Goal: Task Accomplishment & Management: Manage account settings

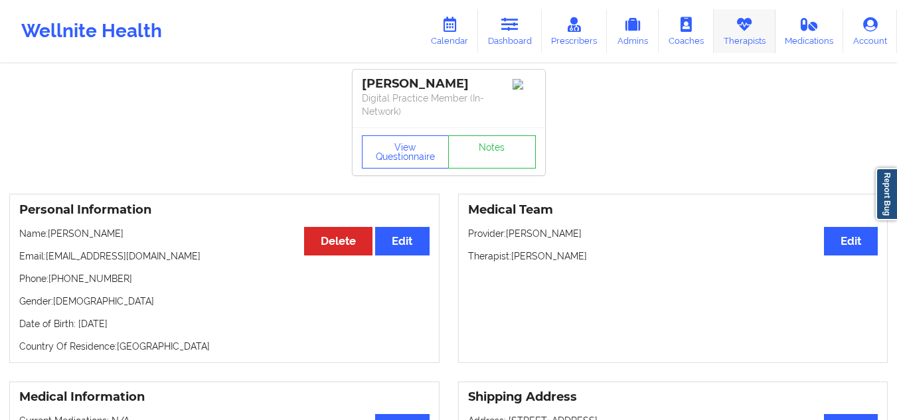
drag, startPoint x: 0, startPoint y: 0, endPoint x: 743, endPoint y: 31, distance: 743.3
click at [743, 31] on icon at bounding box center [744, 24] width 17 height 15
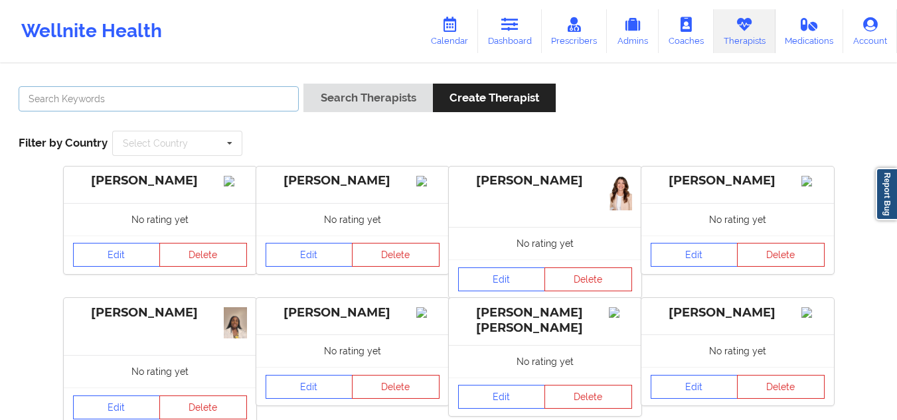
click at [247, 87] on input "text" at bounding box center [159, 98] width 280 height 25
paste input "Melissa Wergland"
type input "Melissa Wergland"
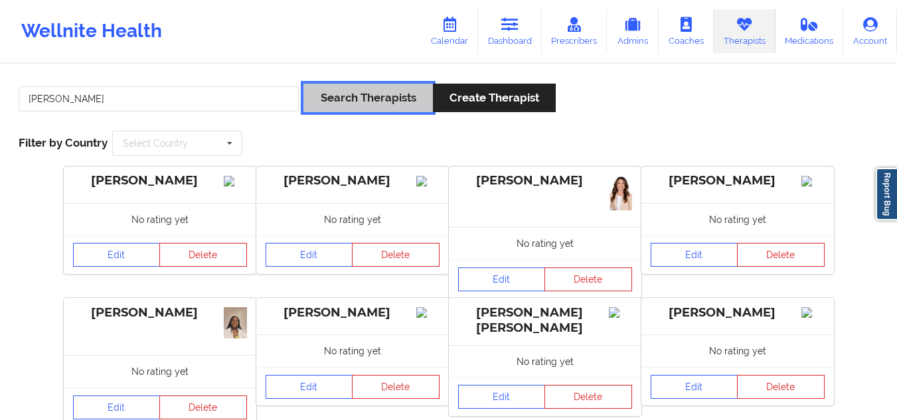
click at [333, 97] on button "Search Therapists" at bounding box center [368, 98] width 129 height 29
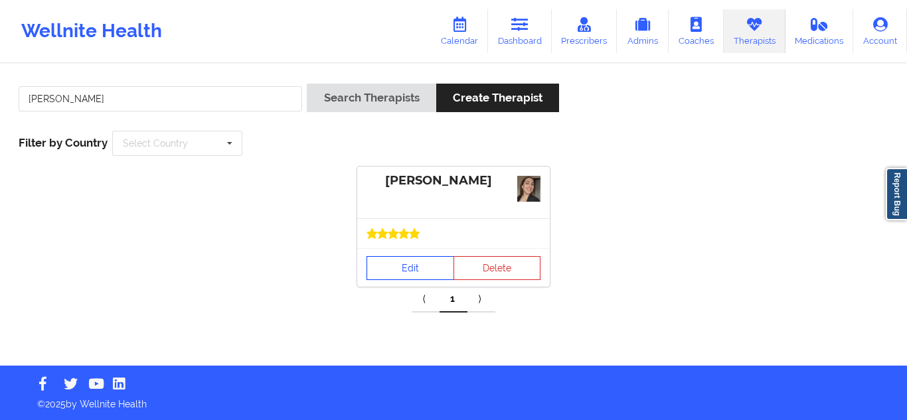
click at [406, 262] on link "Edit" at bounding box center [411, 268] width 88 height 24
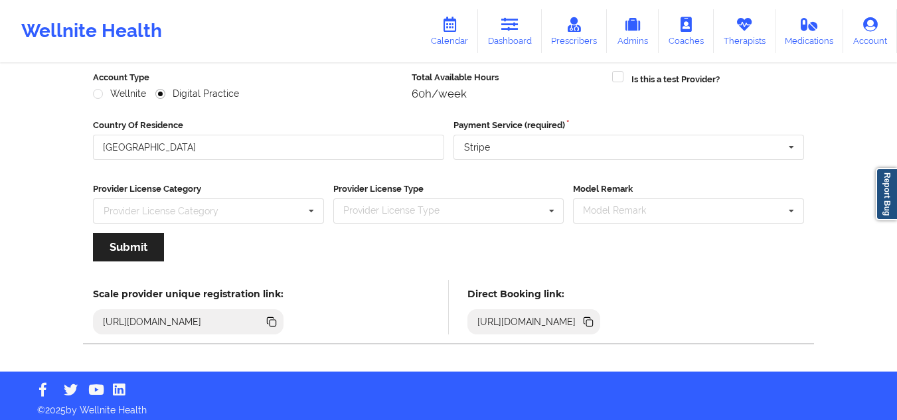
scroll to position [171, 0]
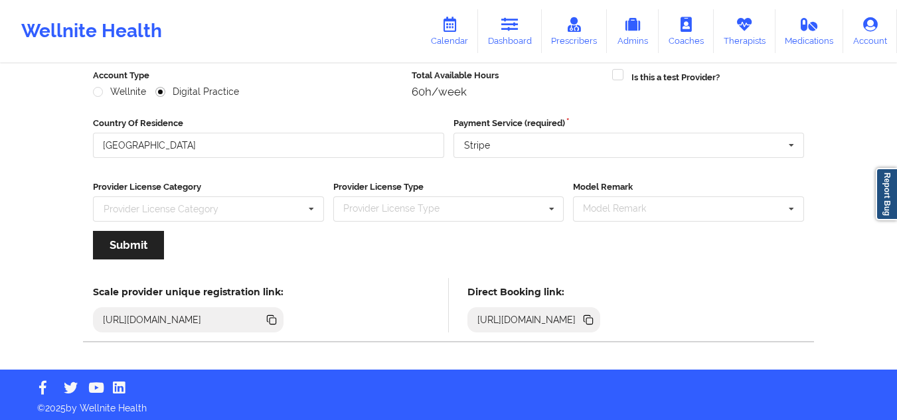
click at [276, 321] on icon at bounding box center [273, 321] width 7 height 7
click at [501, 27] on link "Dashboard" at bounding box center [510, 31] width 64 height 44
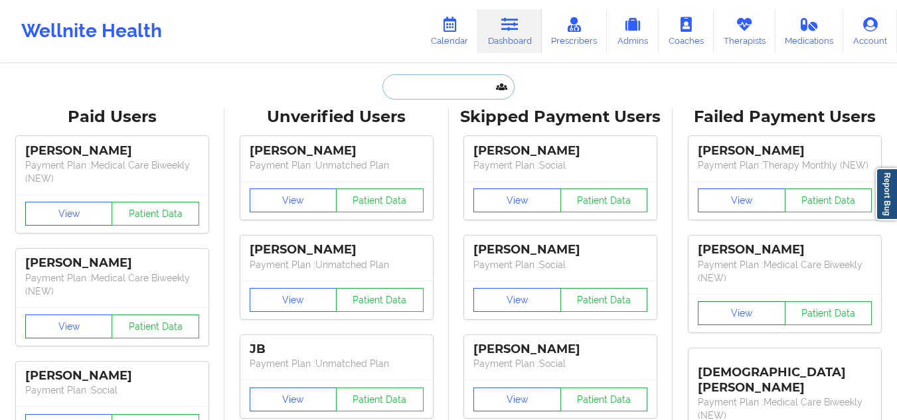
click at [435, 82] on input "text" at bounding box center [449, 86] width 132 height 25
paste input "Asia Parker"
type input "Asia Parker"
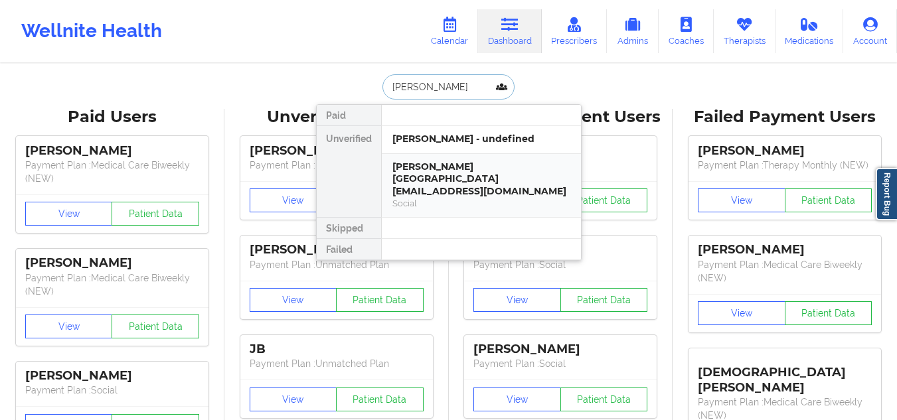
click at [432, 185] on div "Asia Parker - asiaparker00@gmail.com" at bounding box center [482, 179] width 178 height 37
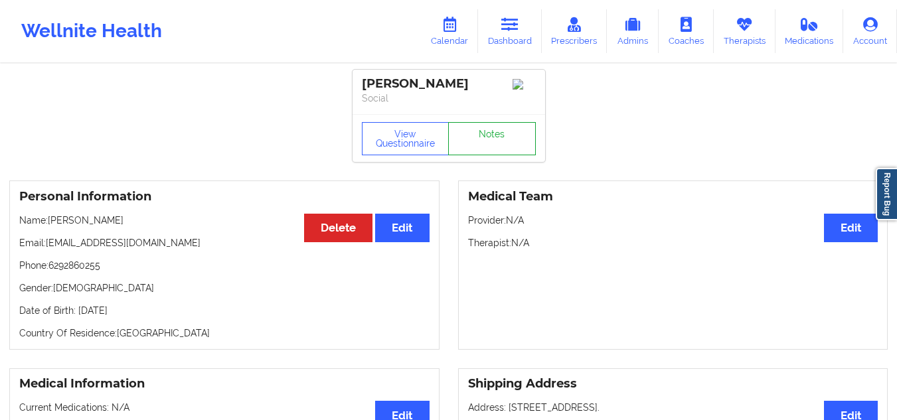
click at [471, 137] on link "Notes" at bounding box center [492, 138] width 88 height 33
click at [843, 223] on button "Edit" at bounding box center [851, 228] width 54 height 29
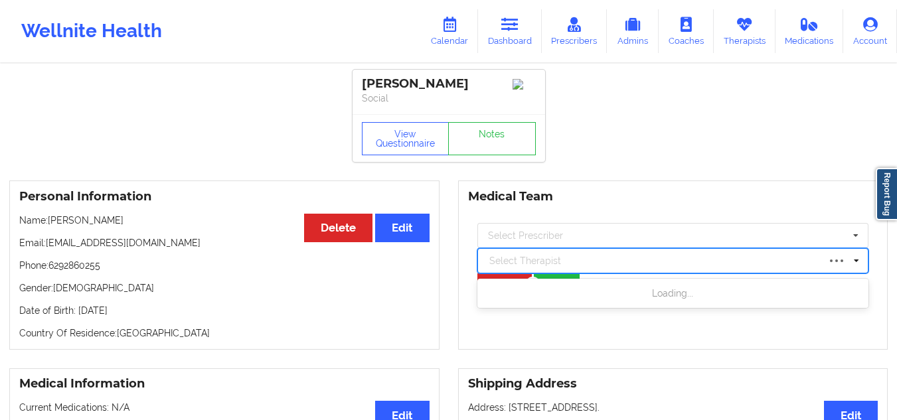
click at [724, 266] on div at bounding box center [654, 261] width 329 height 16
click at [724, 266] on div at bounding box center [668, 261] width 356 height 16
paste input "Zanthresa Hampton"
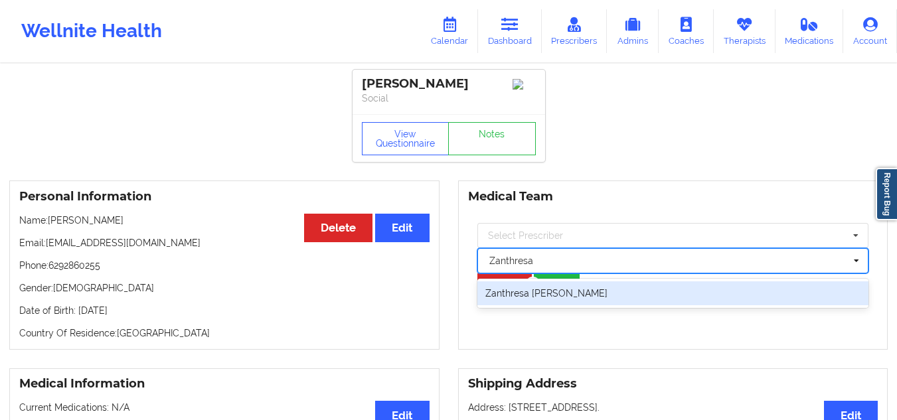
click at [589, 303] on div "Zanthresa L. Hampton" at bounding box center [674, 294] width 392 height 24
type input "Zanthresa"
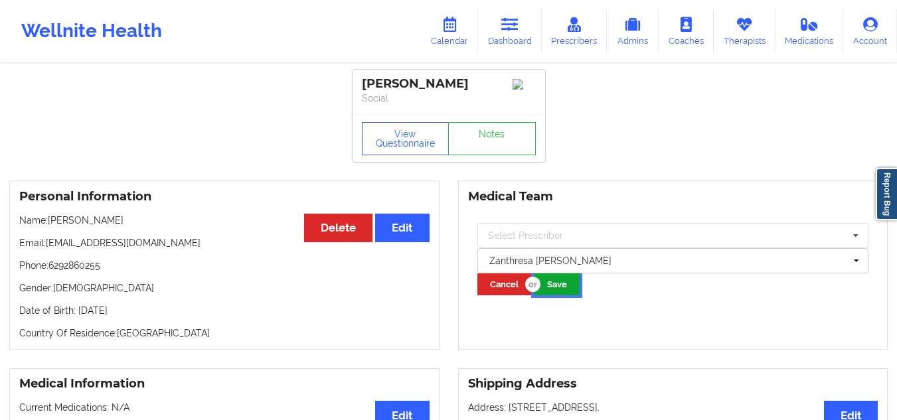
click at [565, 291] on button "Save" at bounding box center [557, 285] width 46 height 22
click at [516, 25] on icon at bounding box center [510, 24] width 17 height 15
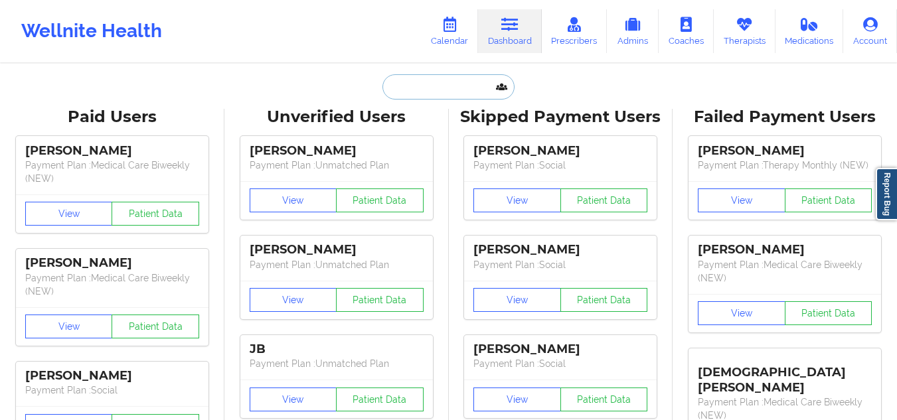
click at [459, 90] on input "text" at bounding box center [449, 86] width 132 height 25
paste input "Melanie Bowman"
type input "Melanie Bowman"
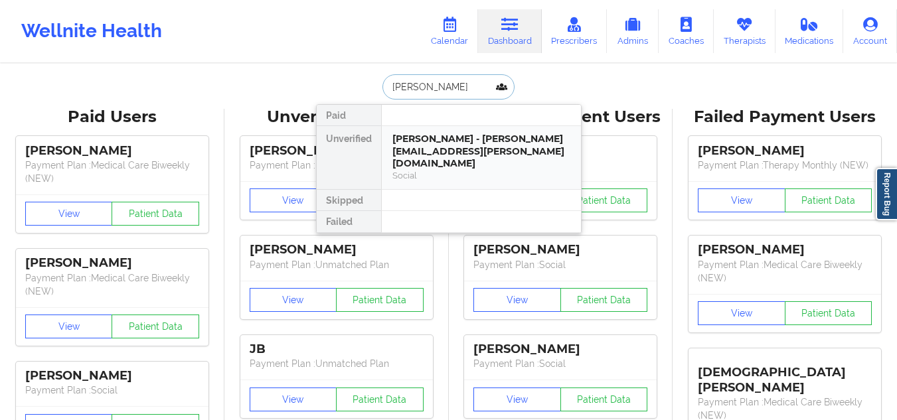
click at [452, 147] on div "Melanie Bowman - melanie.kristensen@gmail.com" at bounding box center [482, 151] width 178 height 37
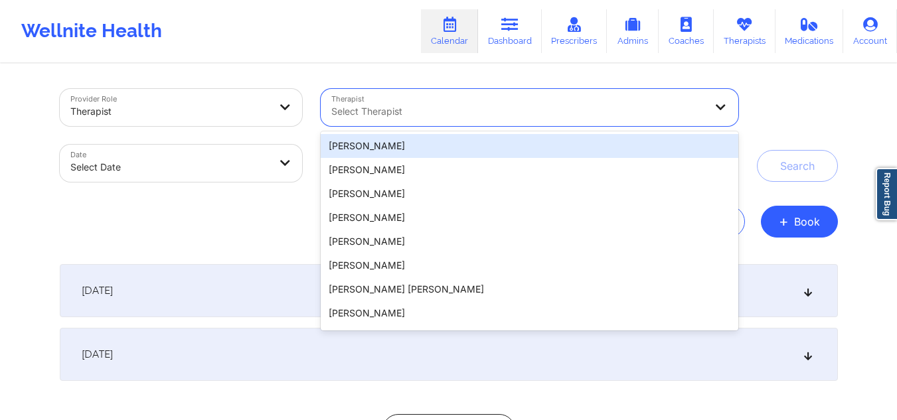
click at [394, 125] on div "Select Therapist" at bounding box center [514, 107] width 386 height 37
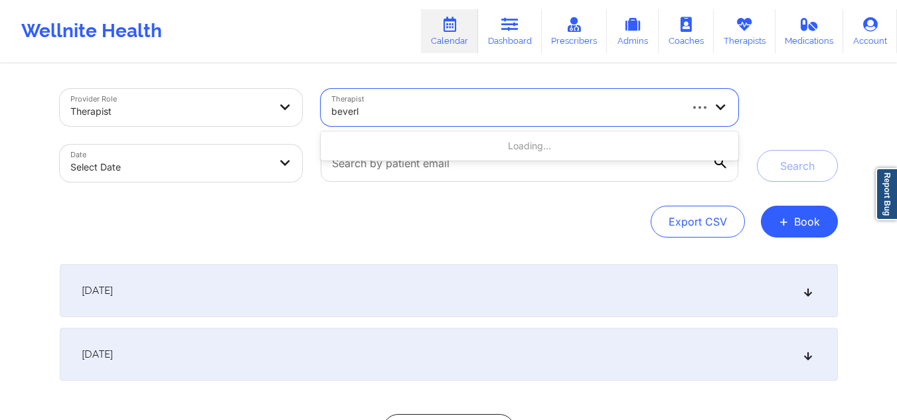
type input "beverly"
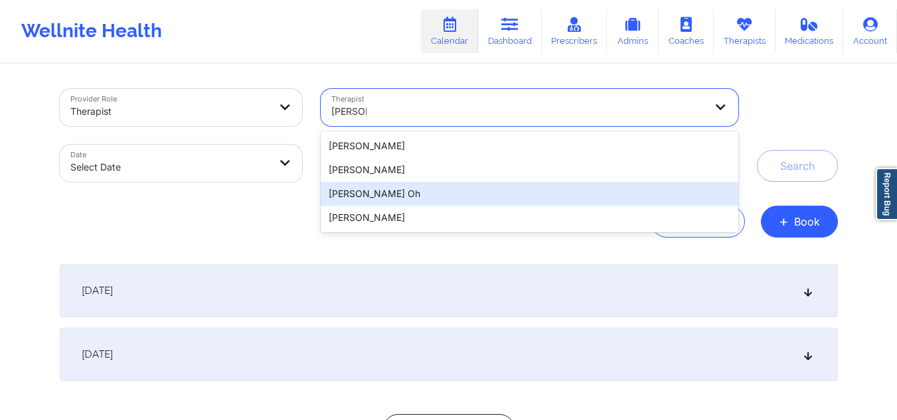
click at [381, 192] on div "Beverly J. Oh" at bounding box center [529, 194] width 417 height 24
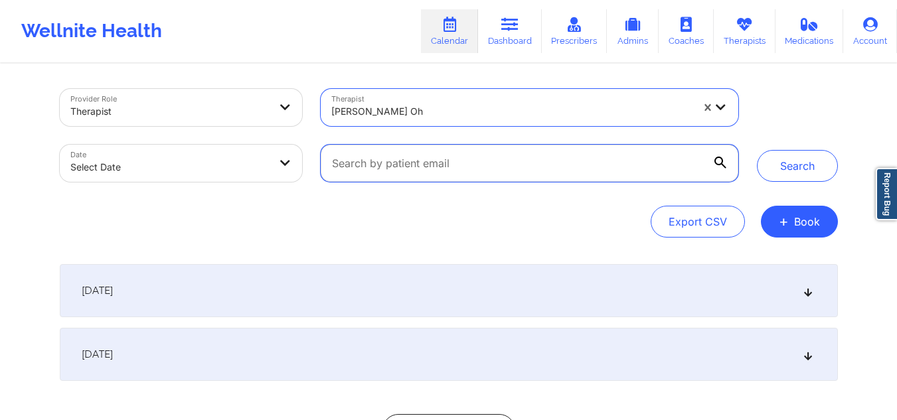
click at [430, 171] on input "text" at bounding box center [529, 163] width 417 height 37
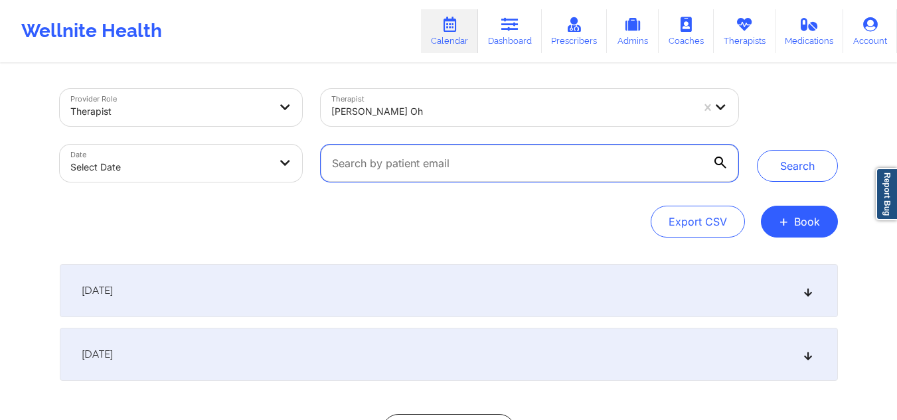
paste input "Blanca Arenas"
type input "Blanca Arenas"
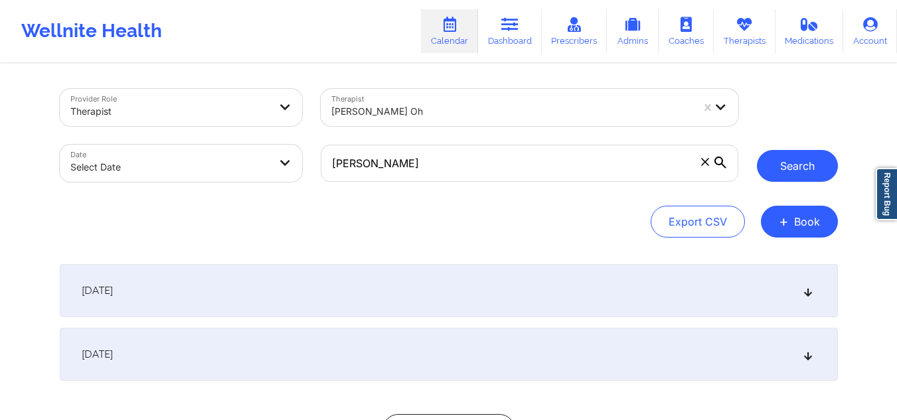
click at [821, 159] on button "Search" at bounding box center [797, 166] width 81 height 32
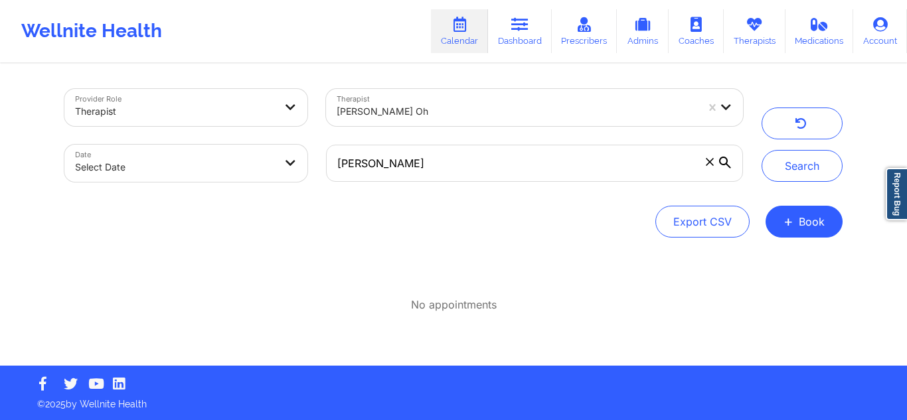
click at [714, 160] on span at bounding box center [709, 161] width 13 height 13
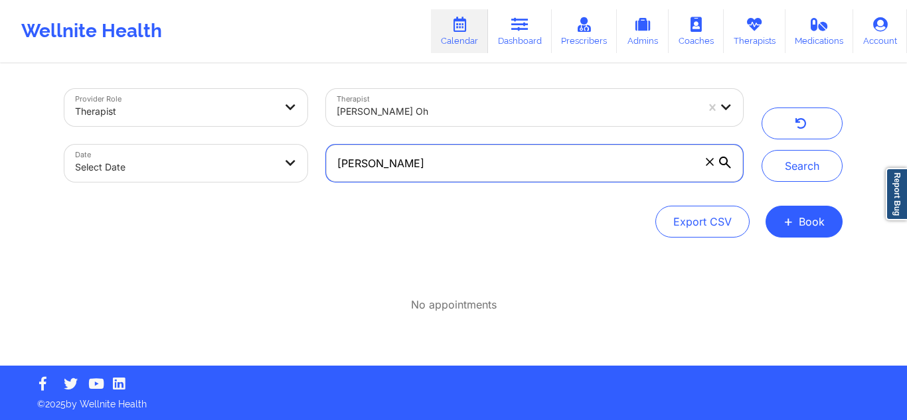
click at [714, 160] on input "Blanca Arenas" at bounding box center [534, 163] width 417 height 37
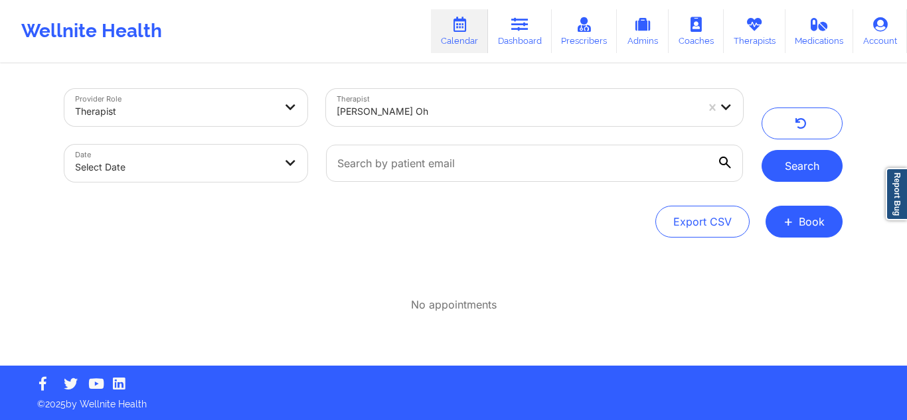
click at [783, 157] on button "Search" at bounding box center [802, 166] width 81 height 32
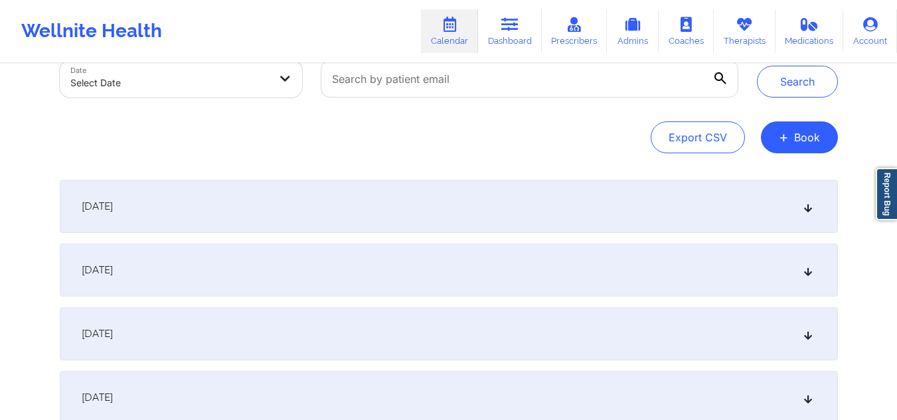
scroll to position [99, 0]
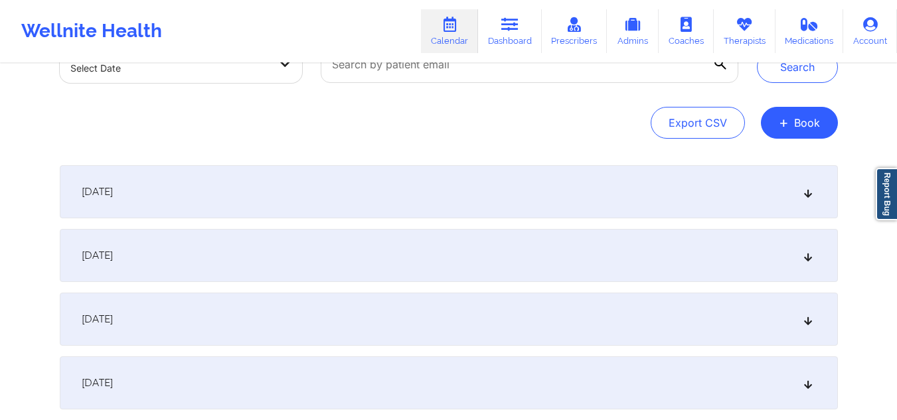
click at [806, 254] on icon at bounding box center [807, 255] width 11 height 9
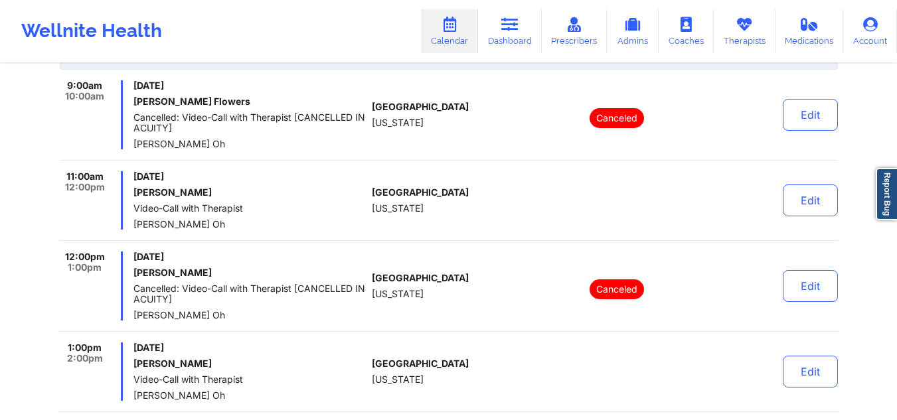
scroll to position [316, 0]
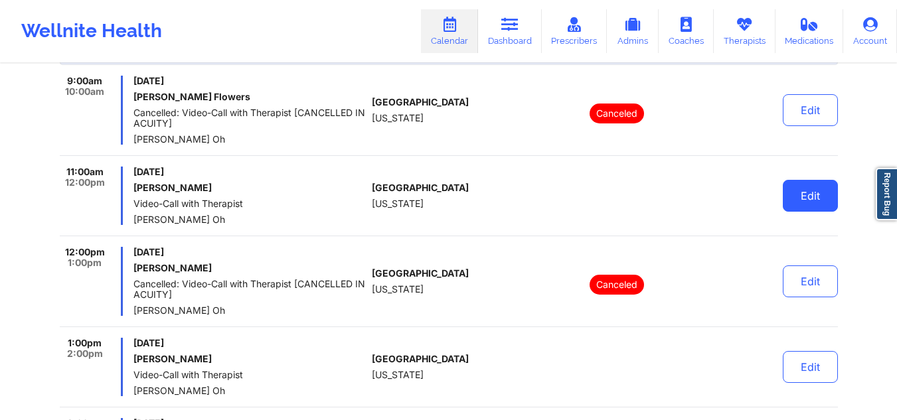
click at [798, 201] on button "Edit" at bounding box center [810, 196] width 55 height 32
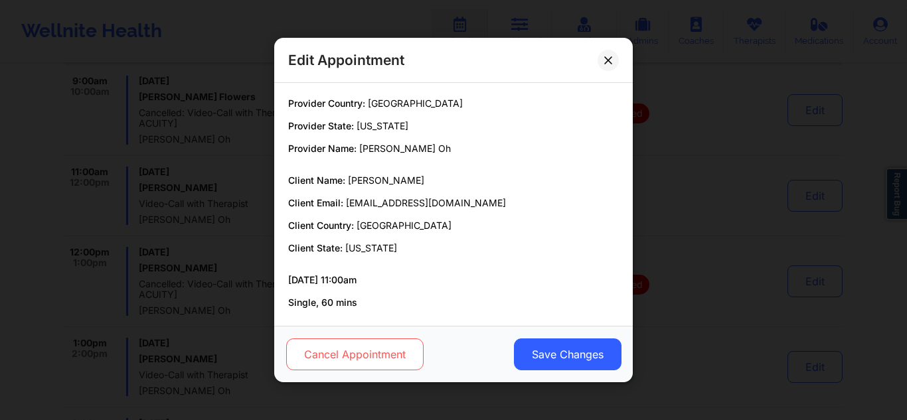
click at [346, 351] on button "Cancel Appointment" at bounding box center [355, 355] width 138 height 32
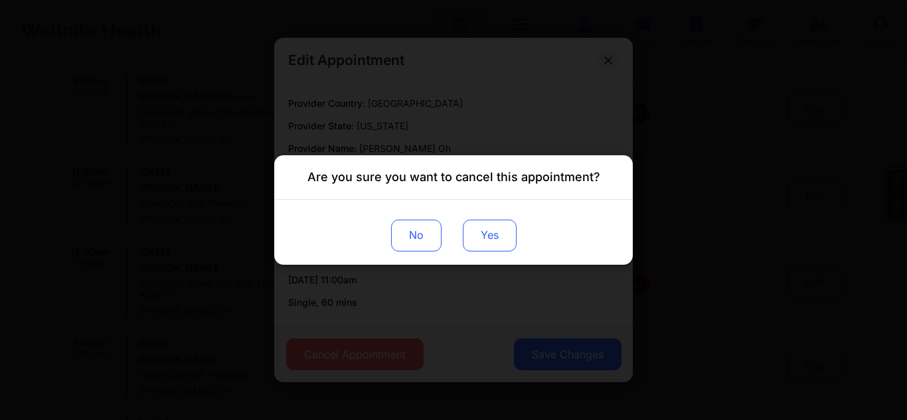
click at [500, 224] on button "Yes" at bounding box center [490, 236] width 54 height 32
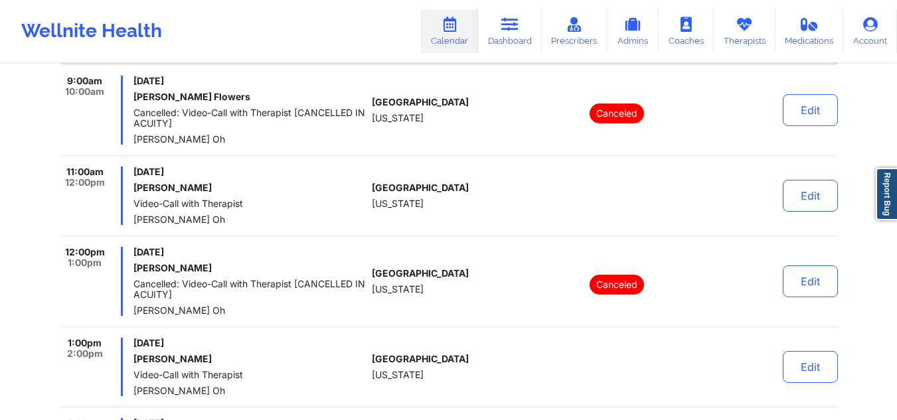
scroll to position [0, 0]
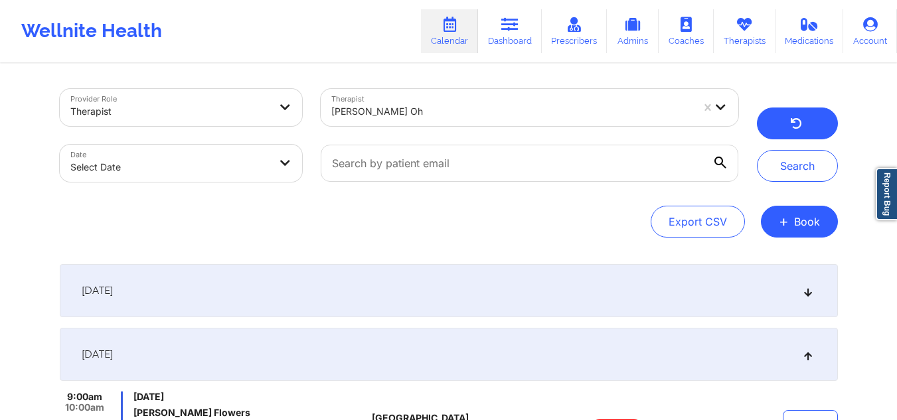
click at [791, 118] on button "button" at bounding box center [797, 124] width 81 height 32
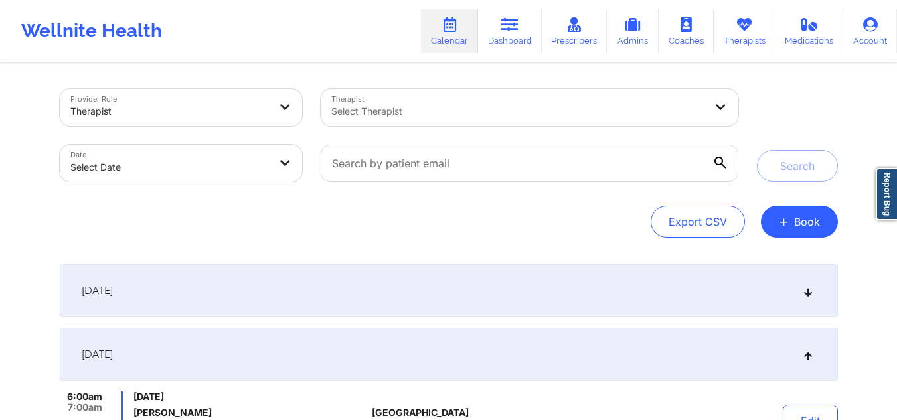
click at [424, 114] on div at bounding box center [518, 112] width 374 height 16
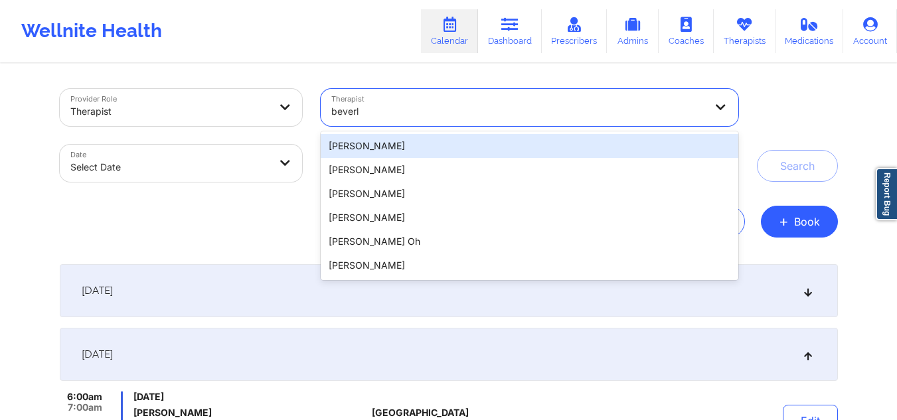
type input "beverly"
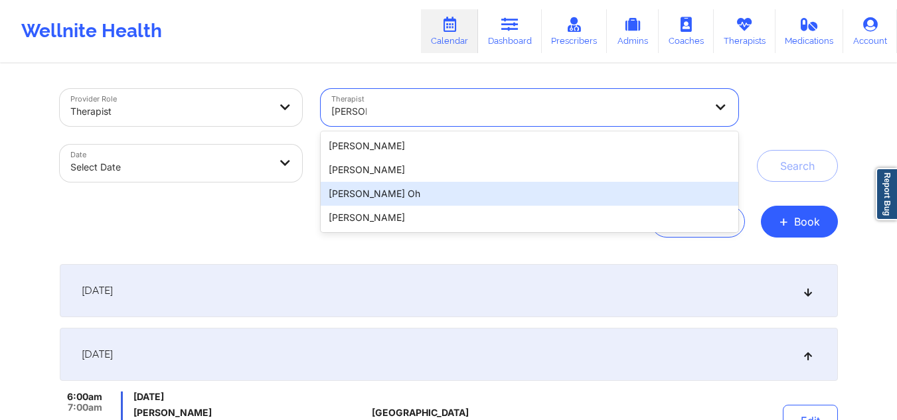
click at [387, 194] on div "Beverly J. Oh" at bounding box center [529, 194] width 417 height 24
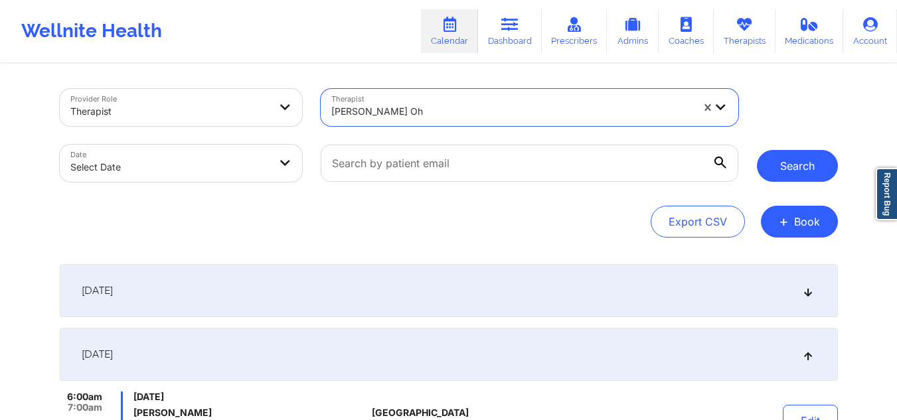
click at [786, 174] on button "Search" at bounding box center [797, 166] width 81 height 32
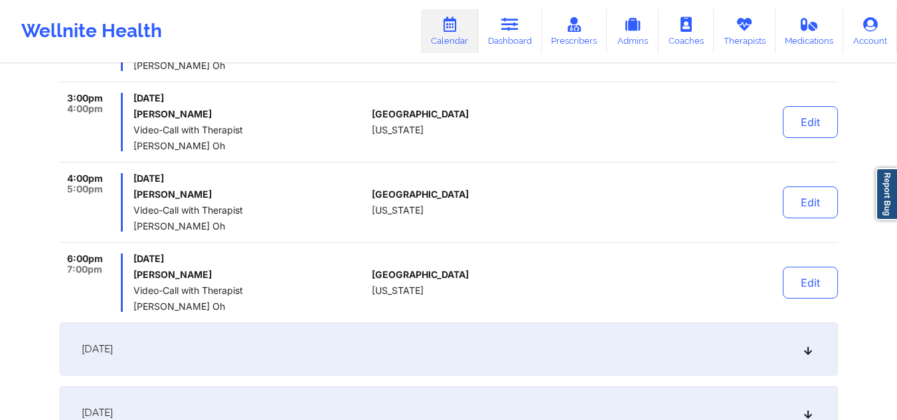
scroll to position [829, 0]
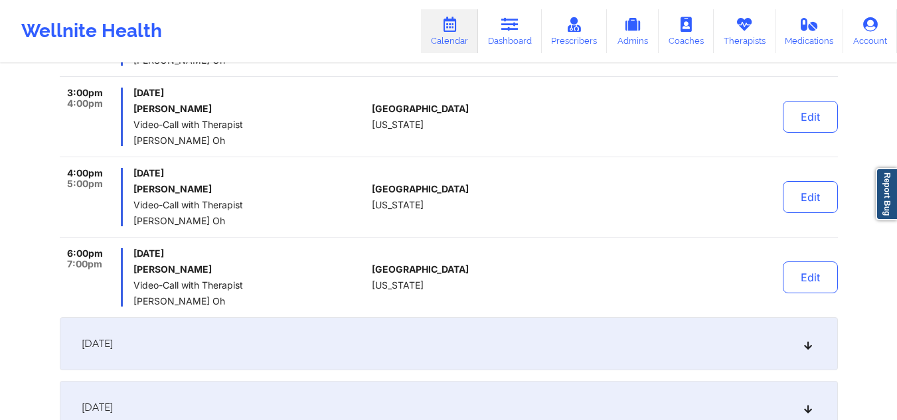
click at [449, 36] on link "Calendar" at bounding box center [449, 31] width 57 height 44
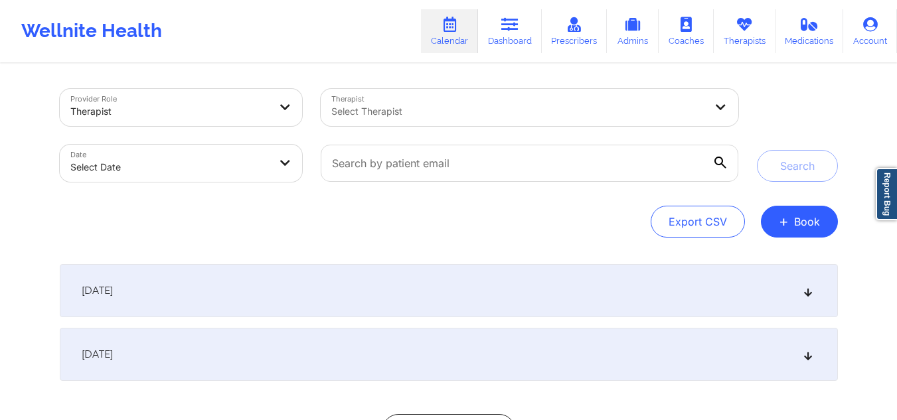
click at [415, 105] on div at bounding box center [518, 112] width 374 height 16
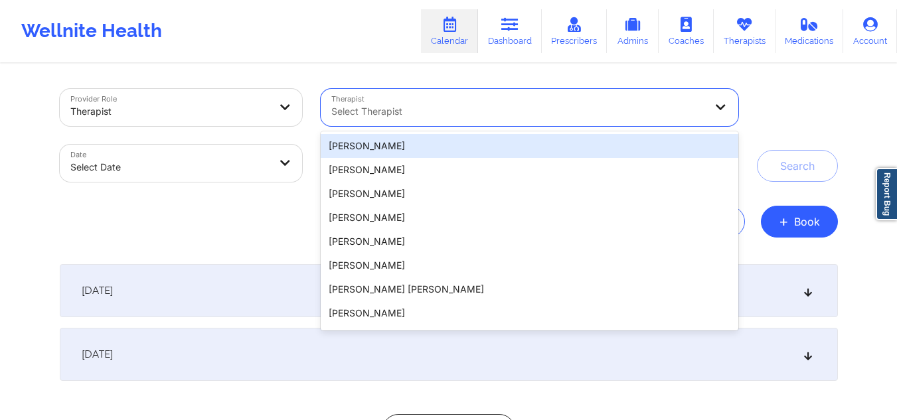
paste input "Zanthresa Hampton"
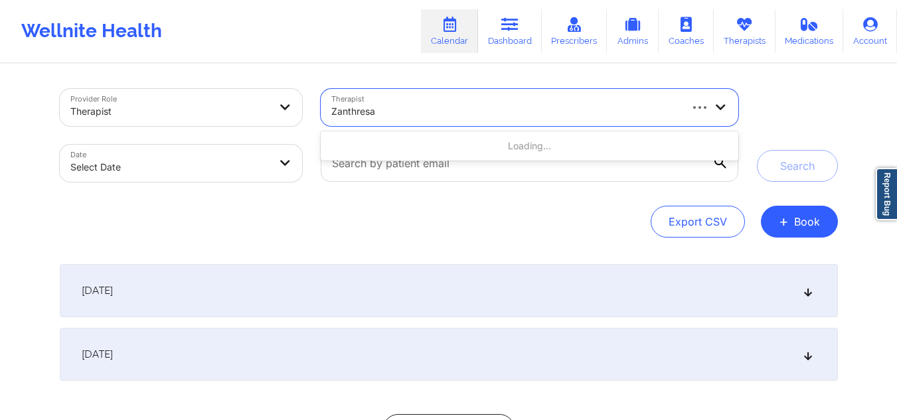
type input "Zanthresa"
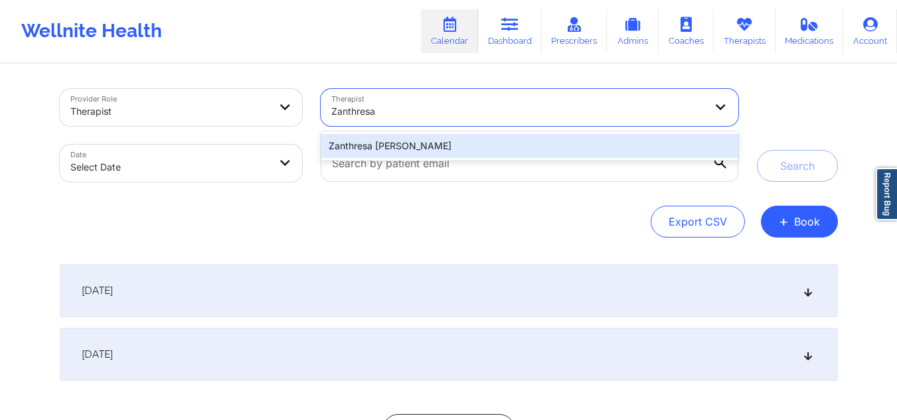
click at [392, 141] on div "Zanthresa L. Hampton" at bounding box center [529, 146] width 417 height 24
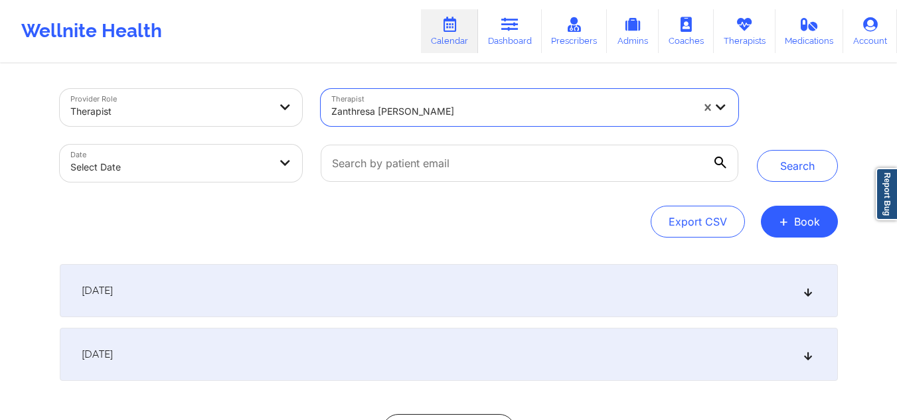
select select "2025-8"
select select "2025-9"
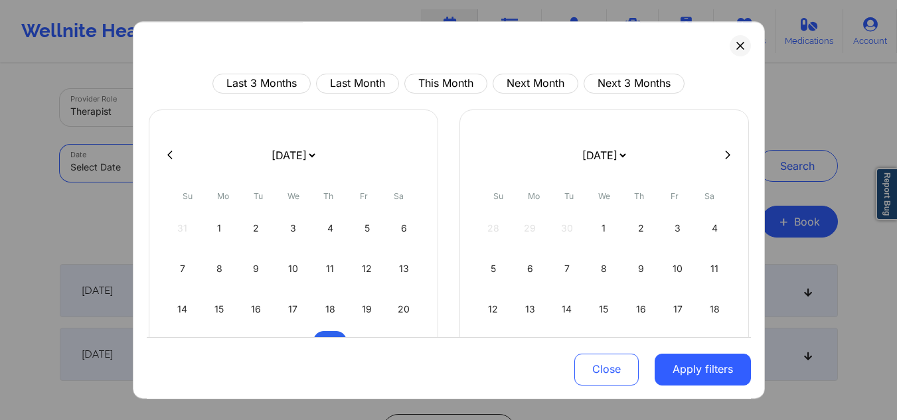
click at [227, 167] on body "Wellnite Health Calendar Dashboard Prescribers Admins Coaches Therapists Medica…" at bounding box center [448, 210] width 897 height 420
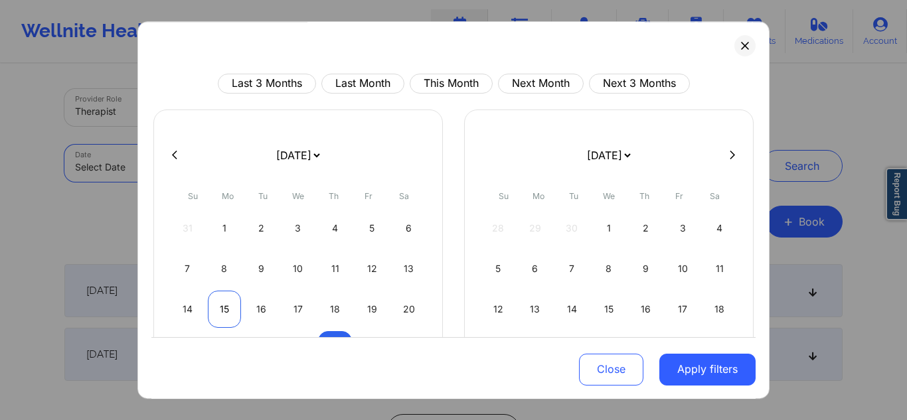
click at [226, 300] on div "15" at bounding box center [225, 309] width 34 height 37
select select "2025-8"
select select "2025-9"
select select "2025-8"
select select "2025-9"
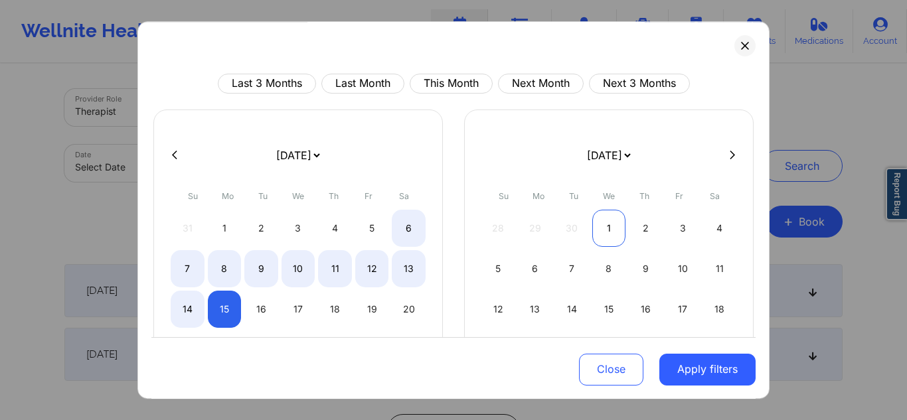
select select "2025-8"
select select "2025-9"
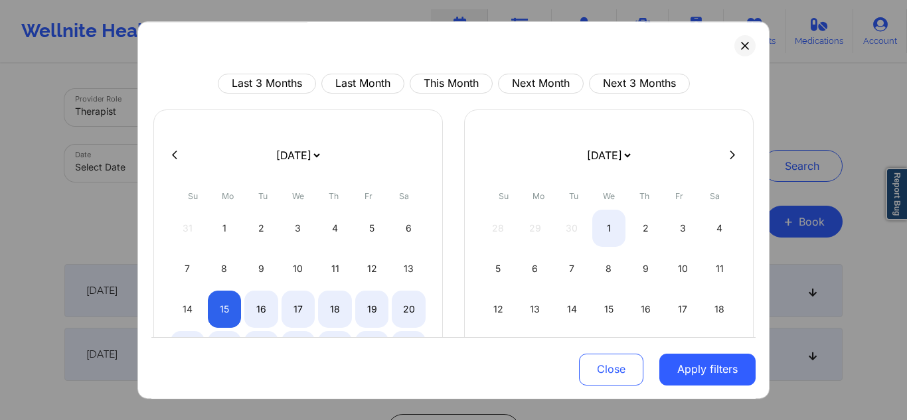
click at [571, 223] on div "28 29 30 1 2 3 4" at bounding box center [609, 228] width 255 height 37
select select "2025-8"
select select "2025-9"
select select "2025-8"
select select "2025-9"
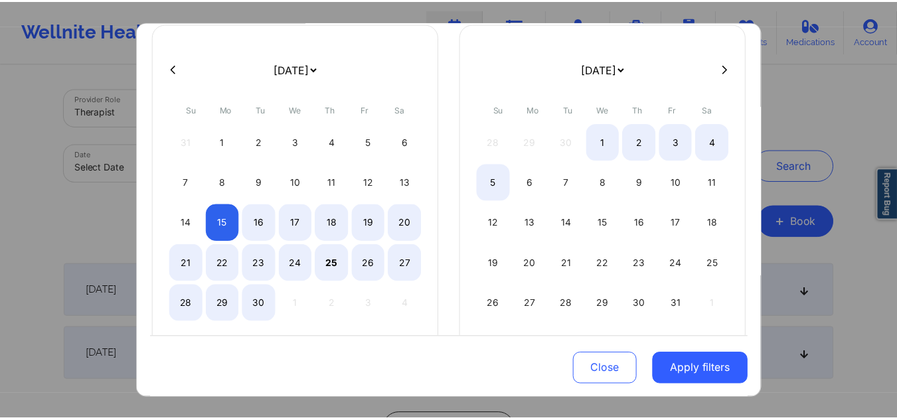
scroll to position [88, 0]
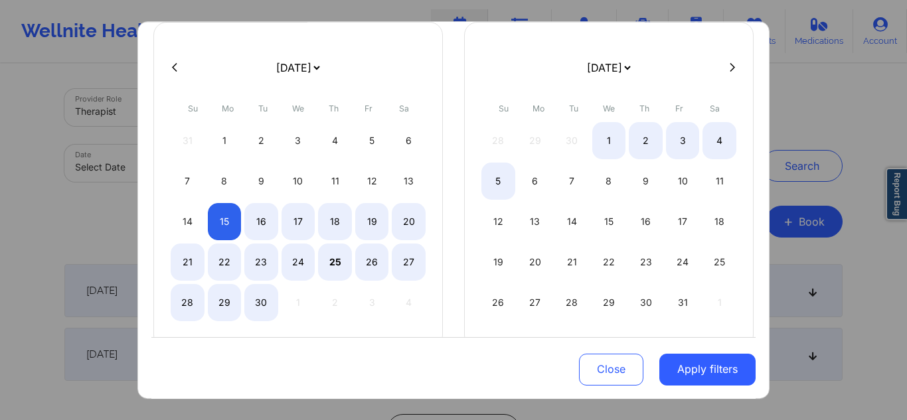
select select "2025-8"
select select "2025-9"
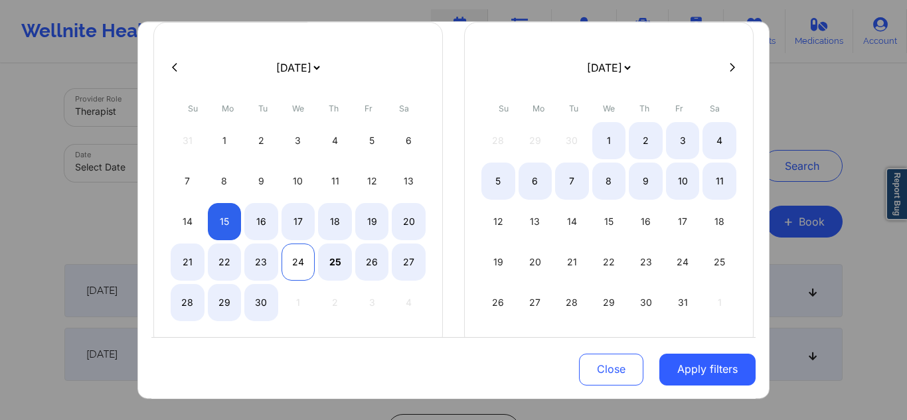
select select "2025-8"
select select "2025-9"
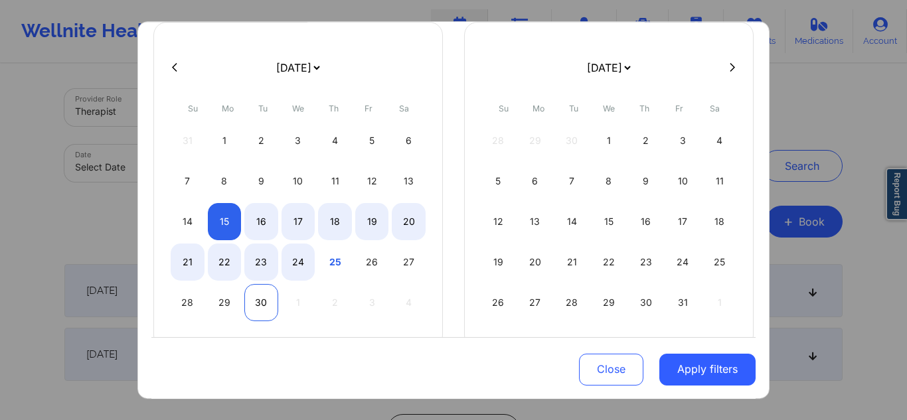
select select "2025-8"
select select "2025-9"
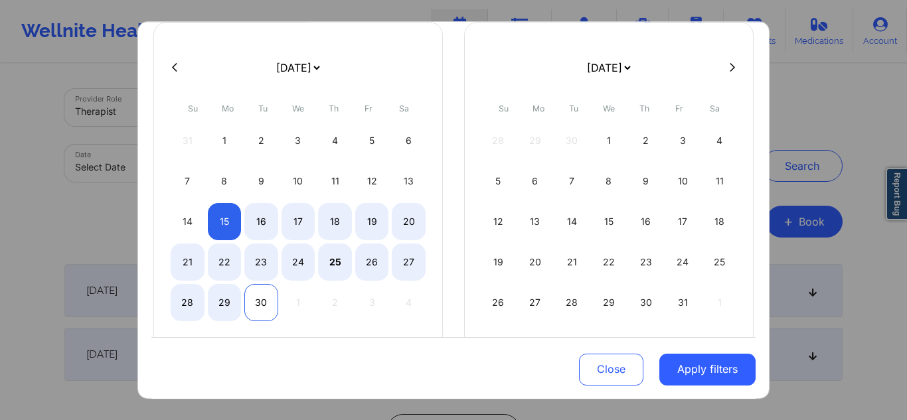
click at [270, 295] on div "30" at bounding box center [261, 302] width 34 height 37
select select "2025-8"
select select "2025-9"
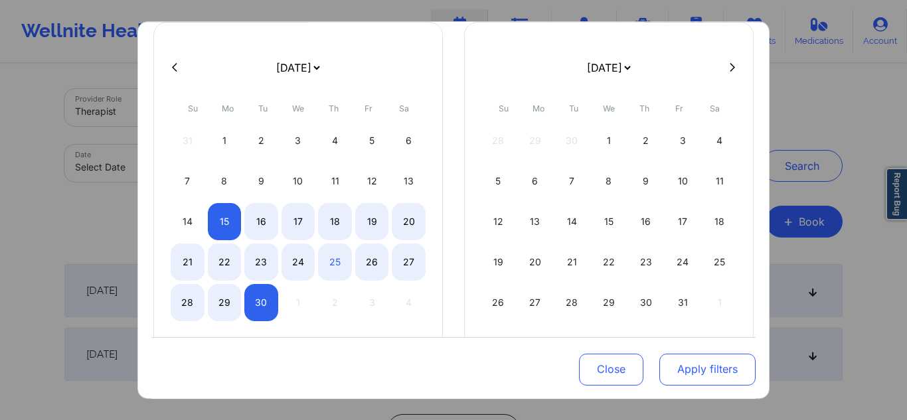
click at [690, 378] on button "Apply filters" at bounding box center [708, 369] width 96 height 32
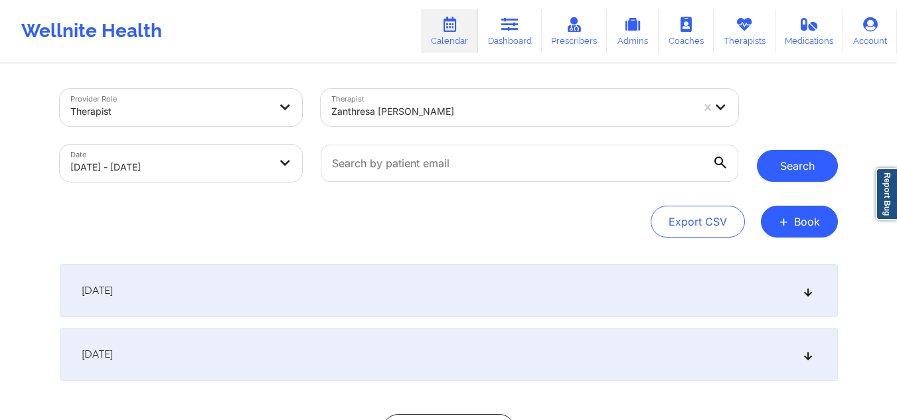
click at [797, 157] on button "Search" at bounding box center [797, 166] width 81 height 32
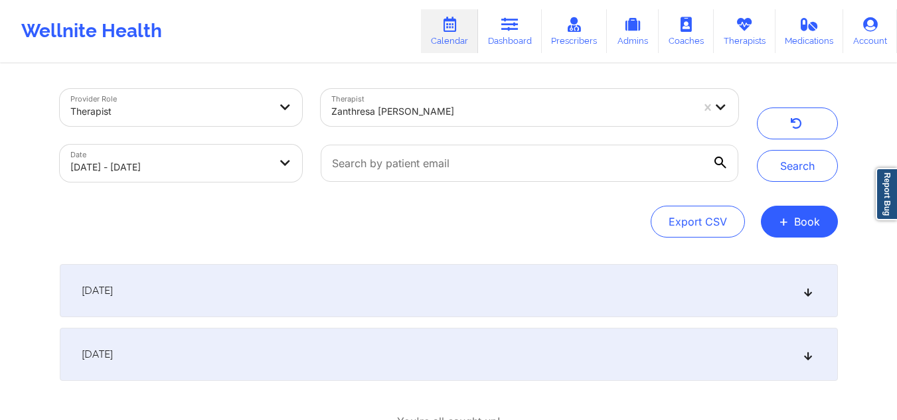
scroll to position [40, 0]
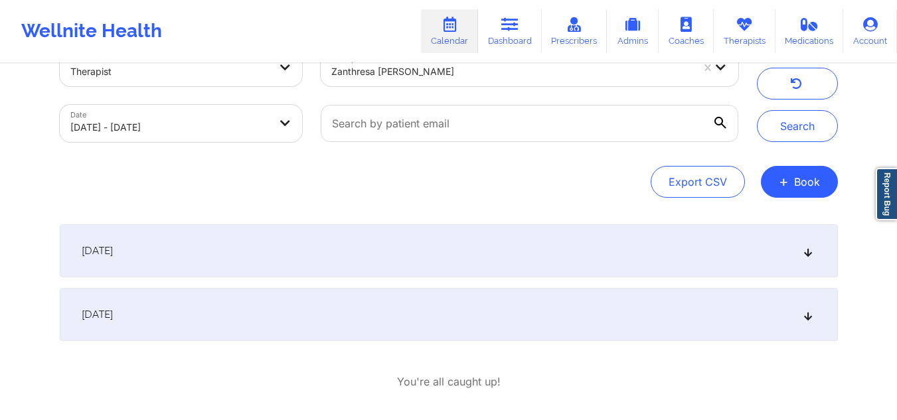
click at [810, 252] on icon at bounding box center [807, 250] width 11 height 9
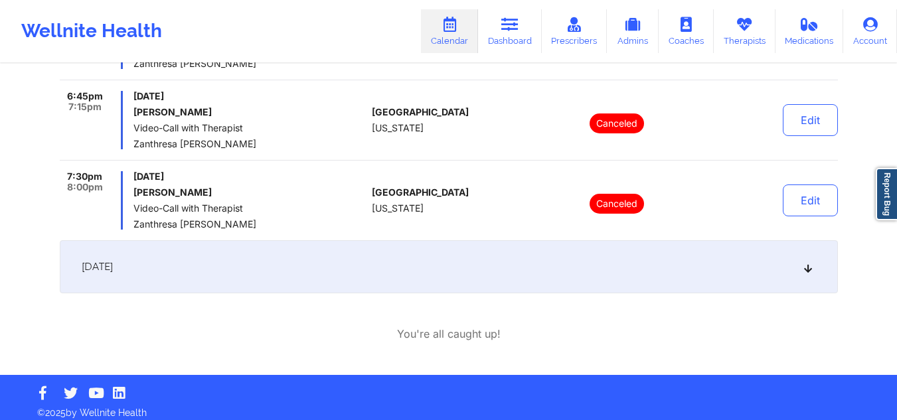
scroll to position [407, 0]
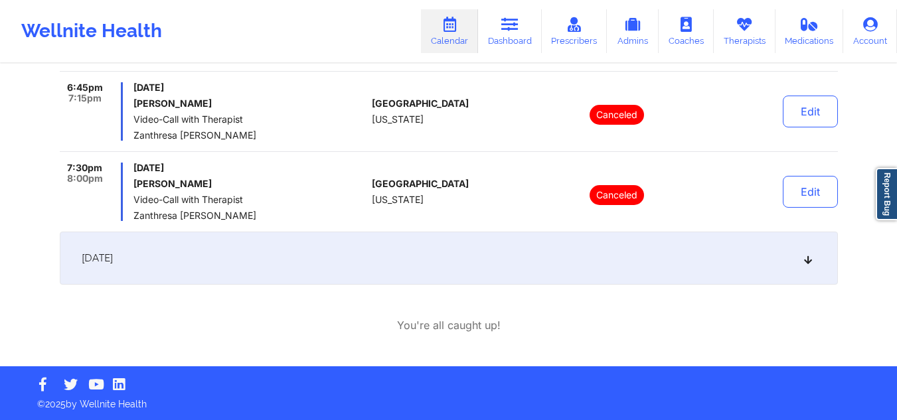
click at [808, 274] on div "[DATE]" at bounding box center [449, 258] width 779 height 53
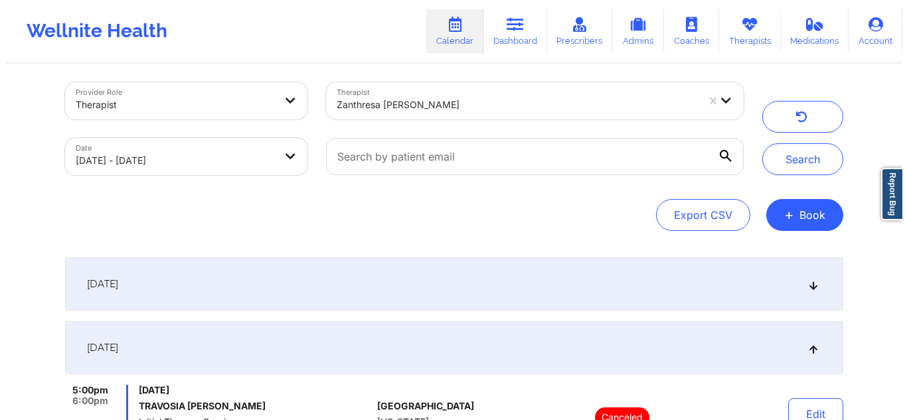
scroll to position [0, 0]
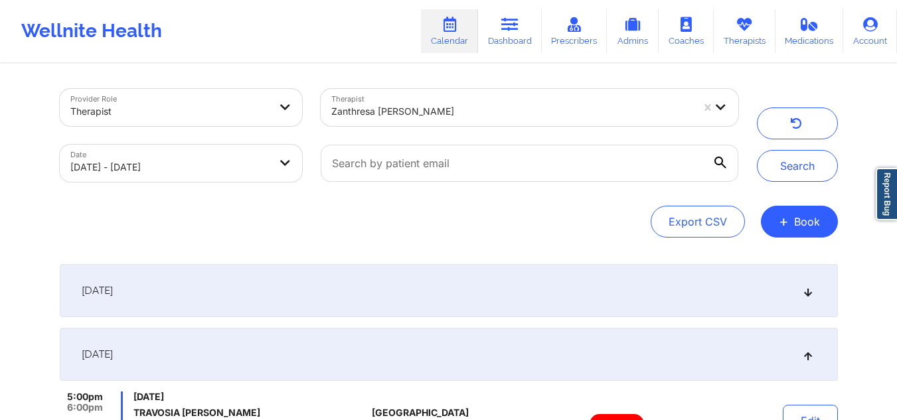
click at [495, 112] on div at bounding box center [511, 112] width 361 height 16
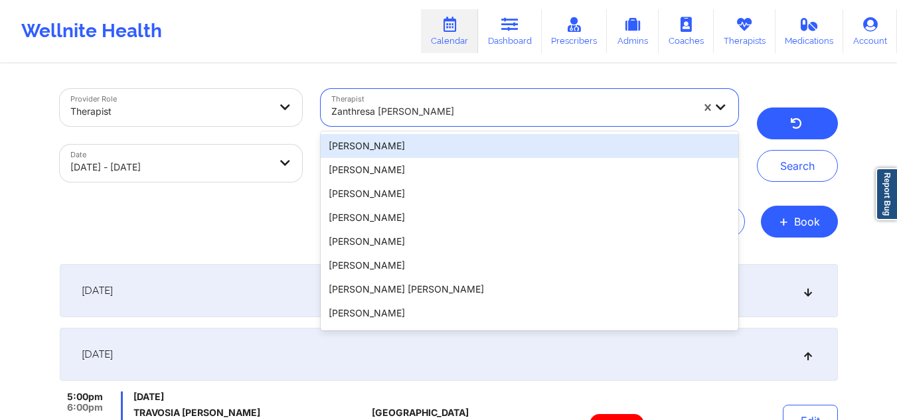
click at [779, 119] on button "button" at bounding box center [797, 124] width 81 height 32
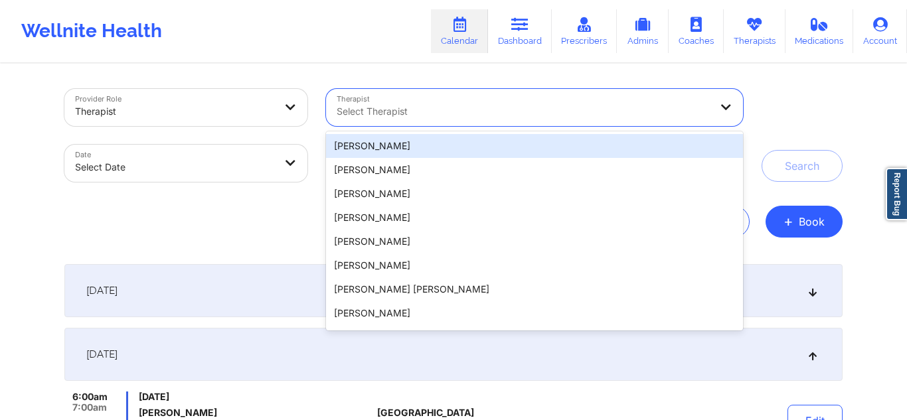
click at [575, 110] on div at bounding box center [524, 112] width 374 height 16
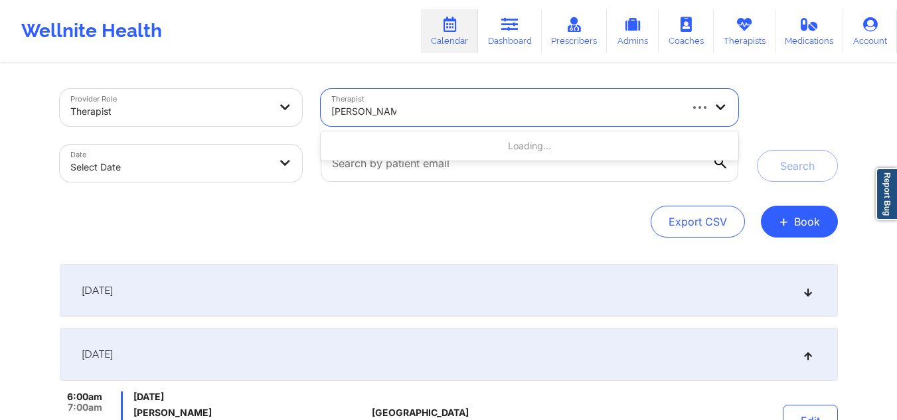
type input "samantha solor"
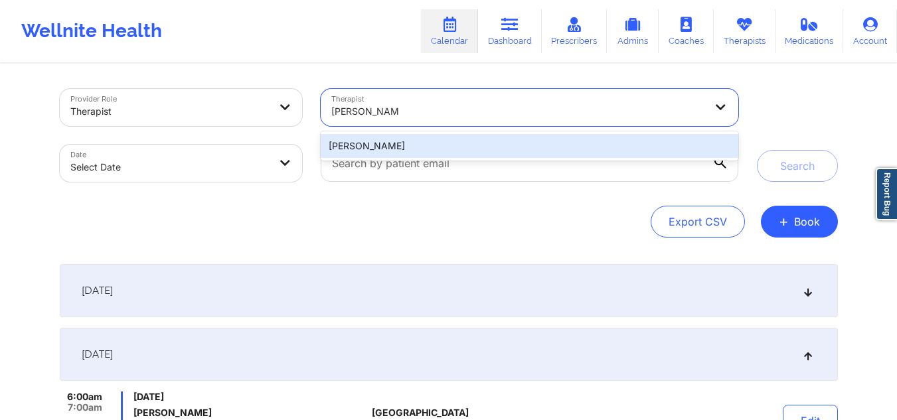
click at [478, 141] on div "Samantha Solorzano" at bounding box center [529, 146] width 417 height 24
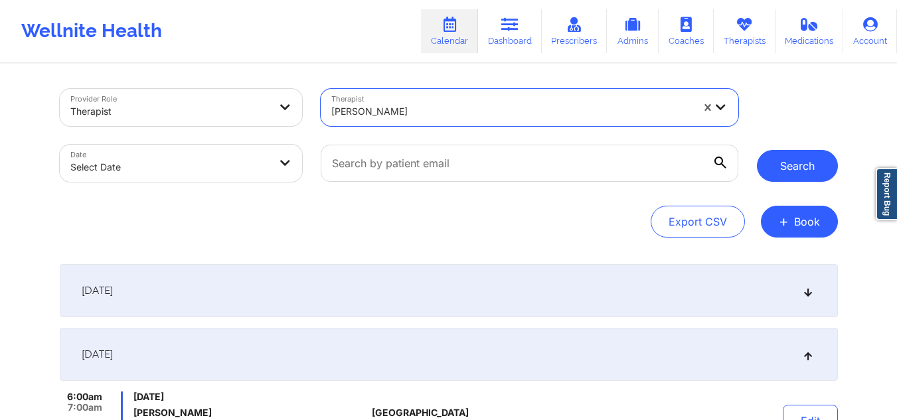
click at [785, 168] on button "Search" at bounding box center [797, 166] width 81 height 32
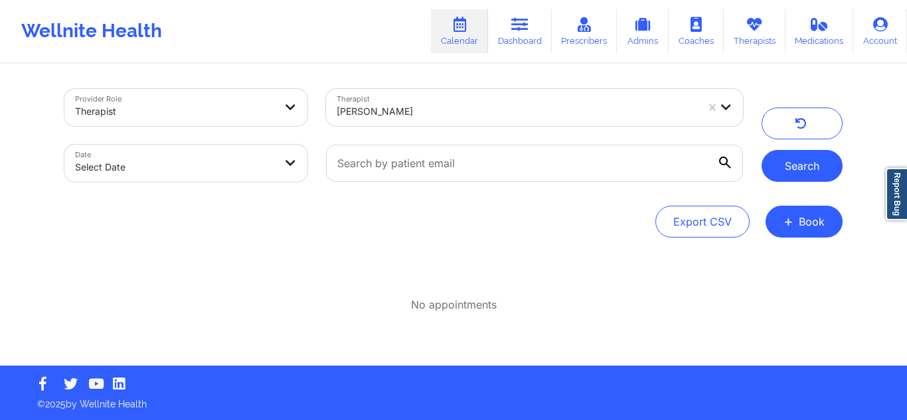
click at [801, 168] on button "Search" at bounding box center [802, 166] width 81 height 32
select select "2025-8"
select select "2025-9"
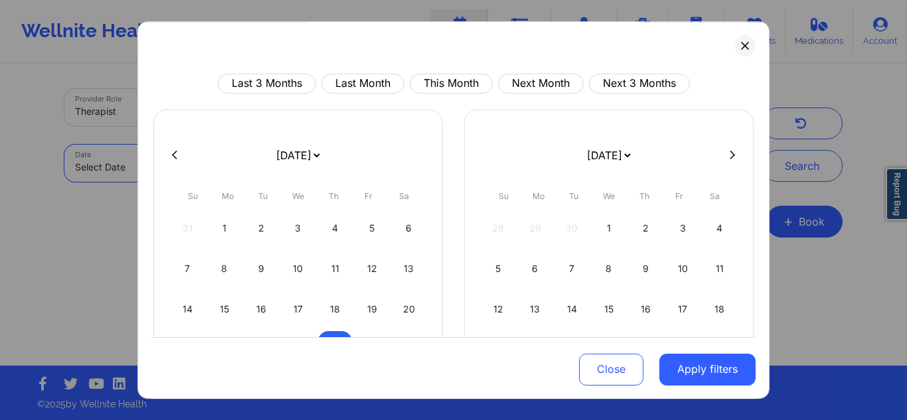
click at [250, 165] on body "Wellnite Health Calendar Dashboard Prescribers Admins Coaches Therapists Medica…" at bounding box center [453, 210] width 907 height 420
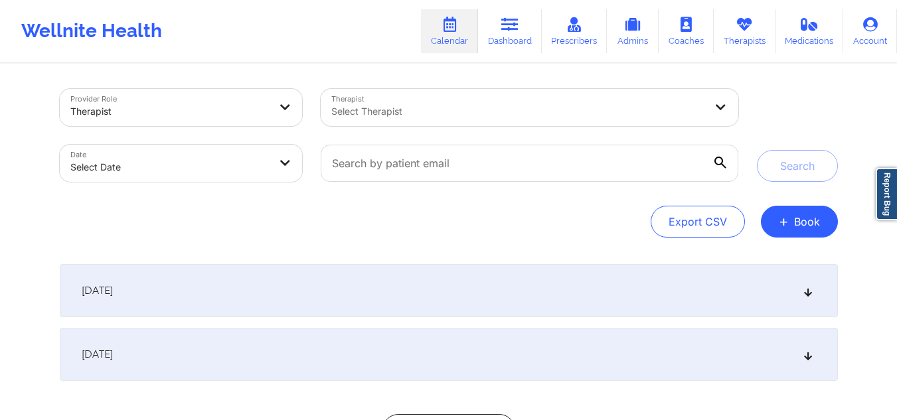
click at [810, 290] on icon at bounding box center [807, 290] width 11 height 9
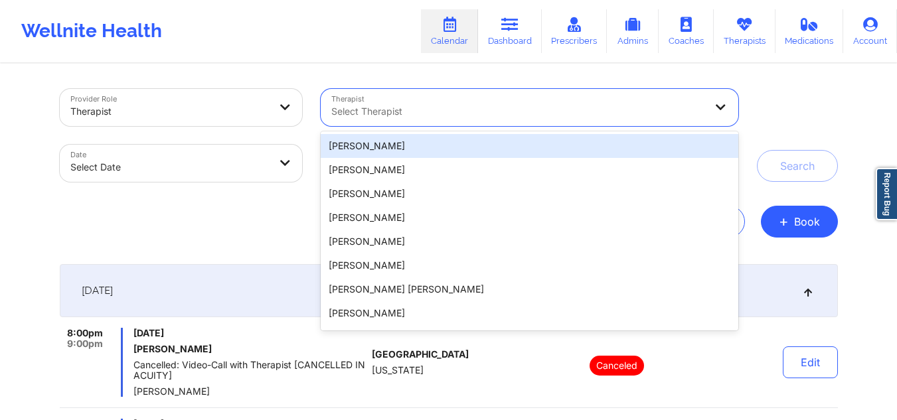
click at [585, 100] on div "Select Therapist" at bounding box center [514, 107] width 386 height 37
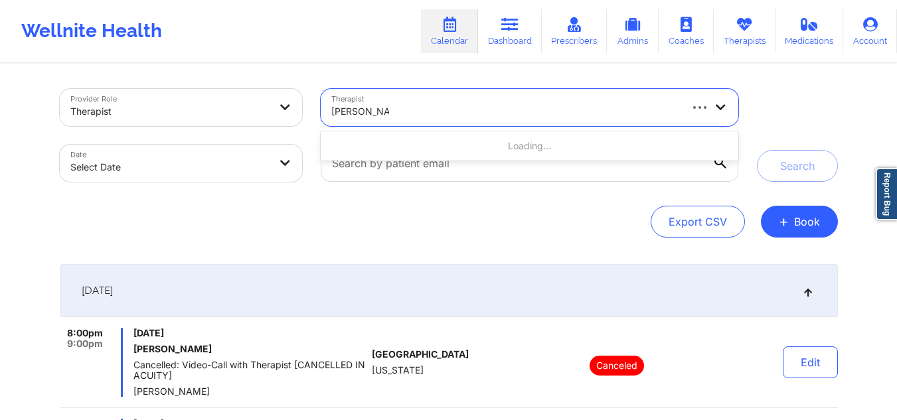
type input "[PERSON_NAME]"
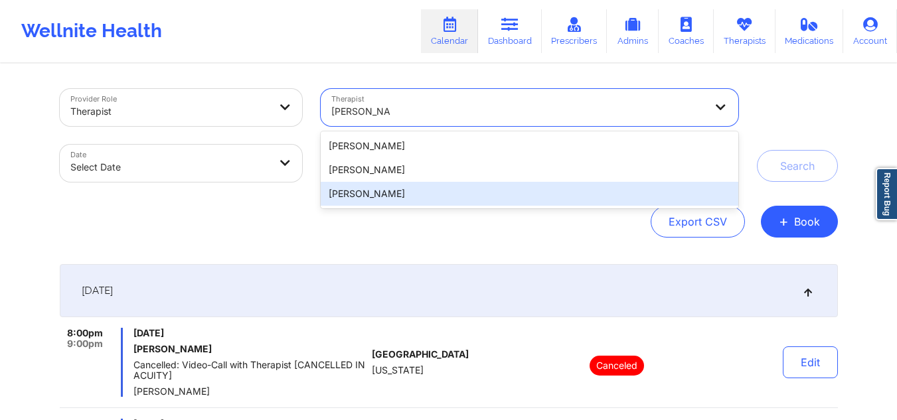
click at [430, 195] on div "[PERSON_NAME]" at bounding box center [529, 194] width 417 height 24
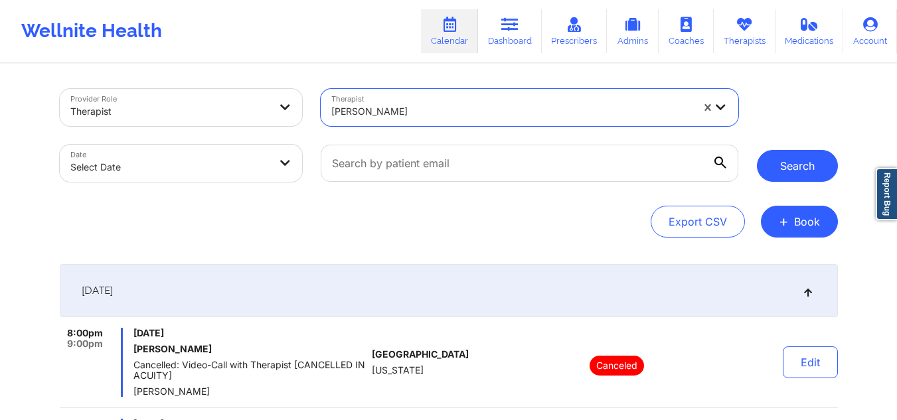
click at [777, 175] on button "Search" at bounding box center [797, 166] width 81 height 32
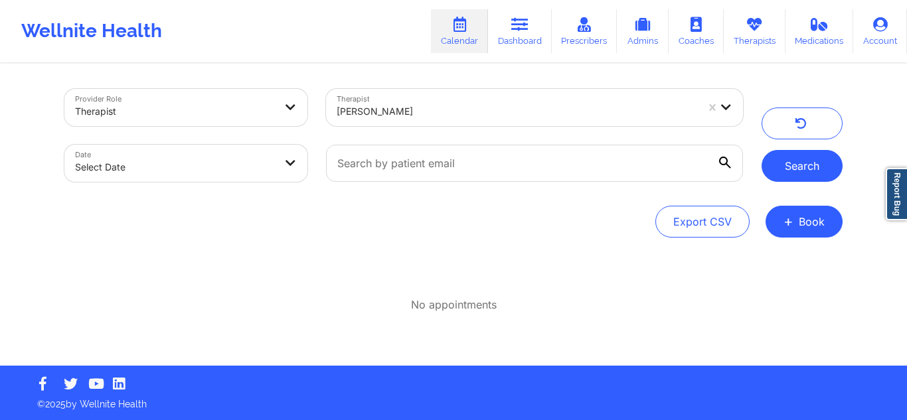
click at [797, 163] on button "Search" at bounding box center [802, 166] width 81 height 32
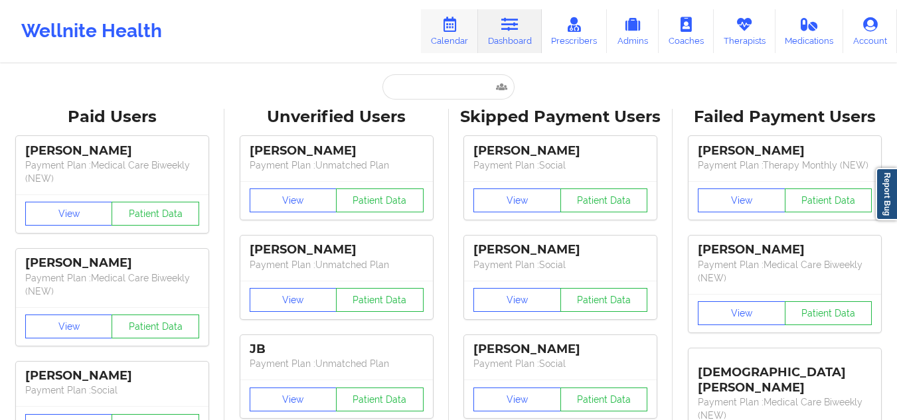
click at [445, 47] on link "Calendar" at bounding box center [449, 31] width 57 height 44
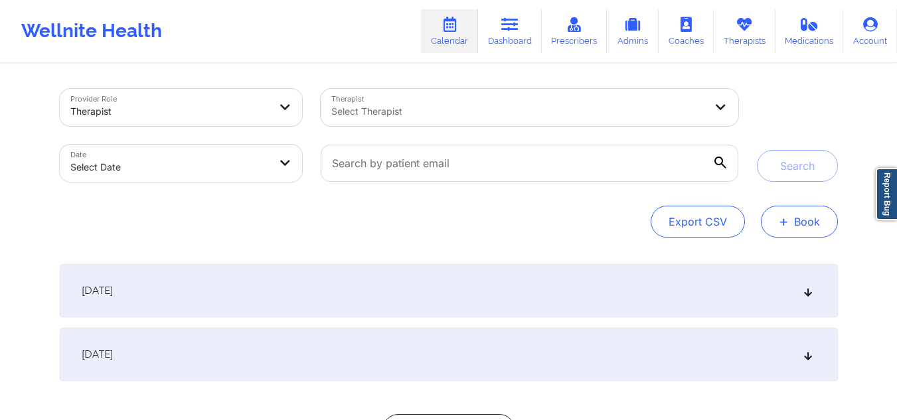
click at [777, 215] on button "+ Book" at bounding box center [799, 222] width 77 height 32
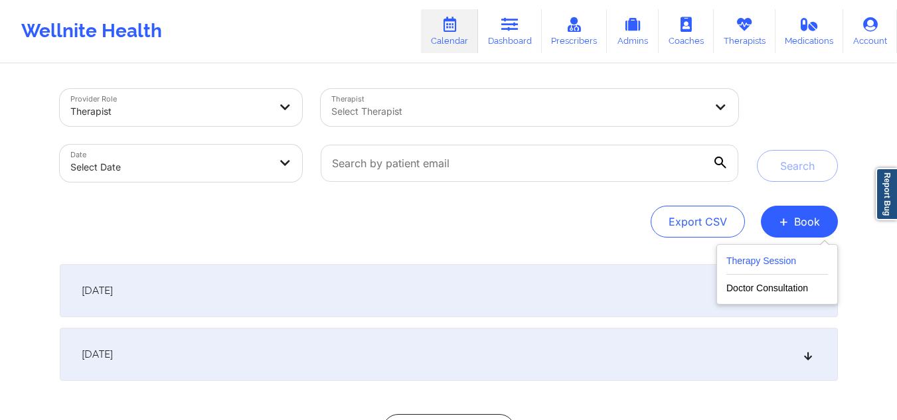
click at [755, 256] on button "Therapy Session" at bounding box center [778, 264] width 102 height 22
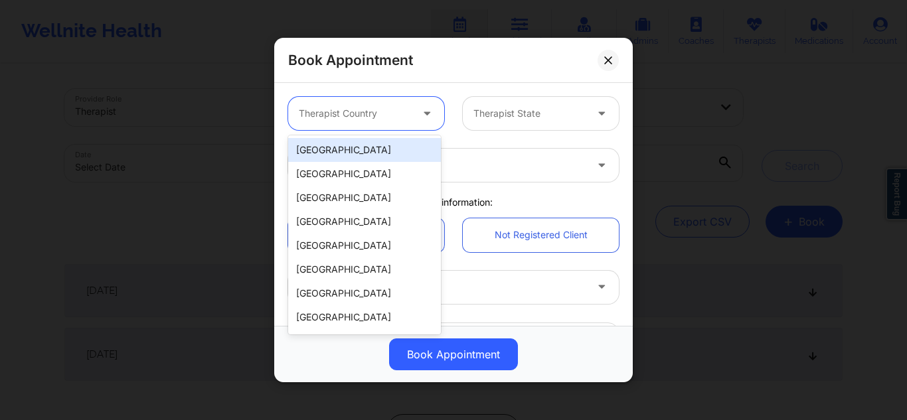
click at [405, 114] on div at bounding box center [355, 114] width 112 height 16
click at [371, 140] on div "[GEOGRAPHIC_DATA]" at bounding box center [364, 150] width 153 height 24
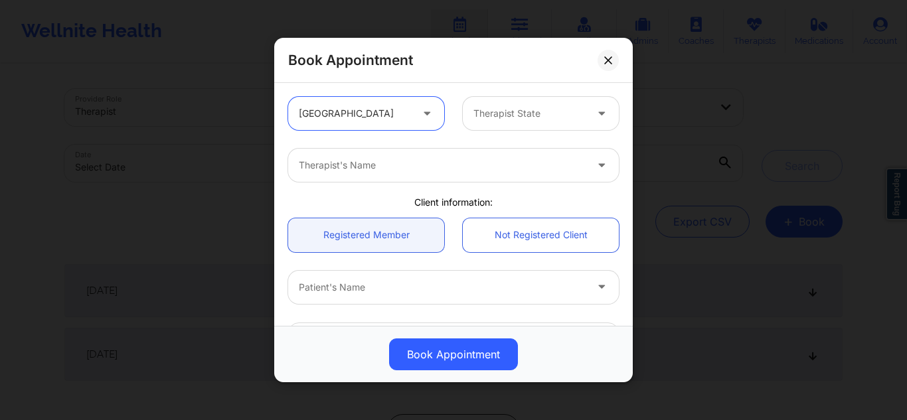
click at [508, 116] on div at bounding box center [530, 114] width 112 height 16
click at [515, 112] on div at bounding box center [530, 114] width 112 height 16
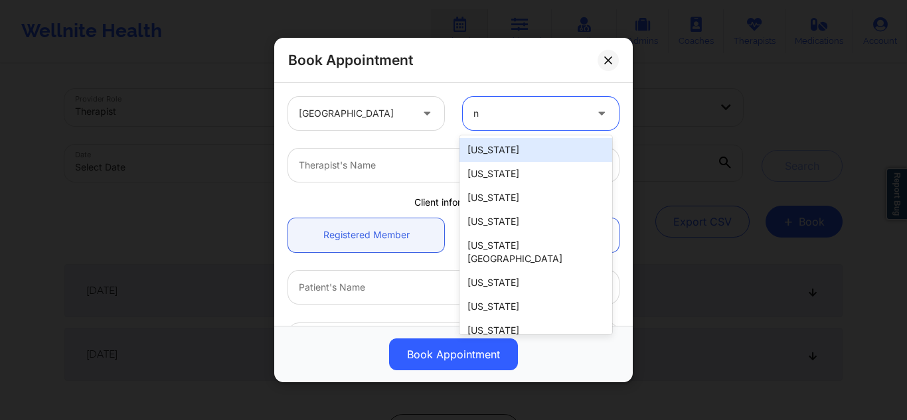
type input "ny"
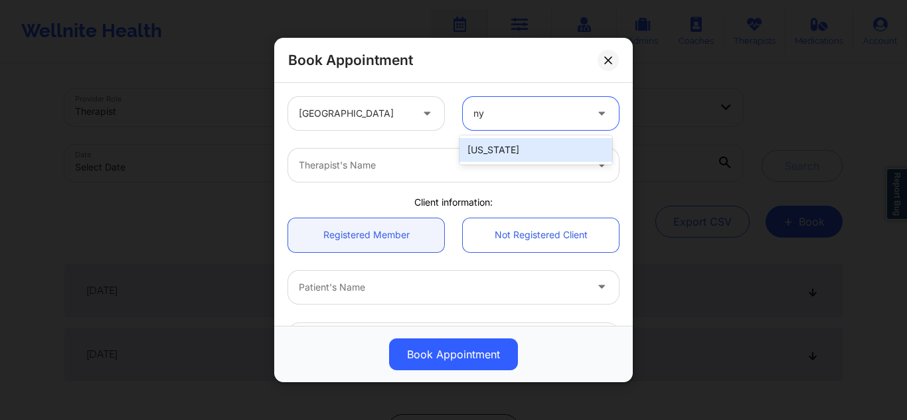
click at [503, 144] on div "[US_STATE]" at bounding box center [536, 150] width 153 height 24
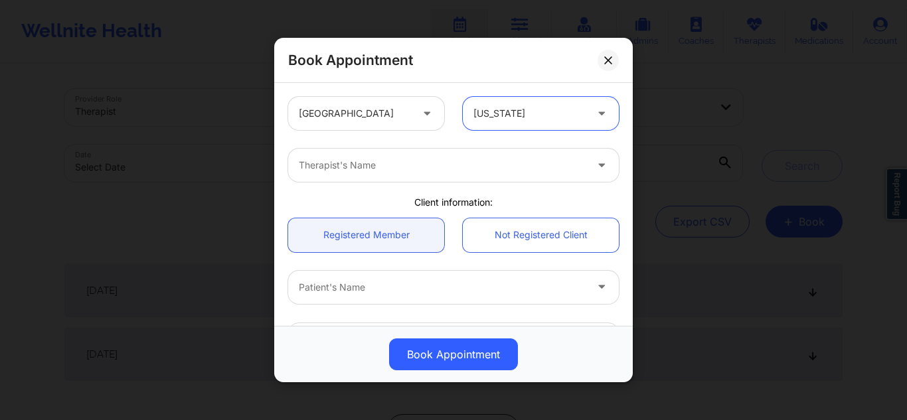
click at [484, 162] on div at bounding box center [442, 165] width 287 height 16
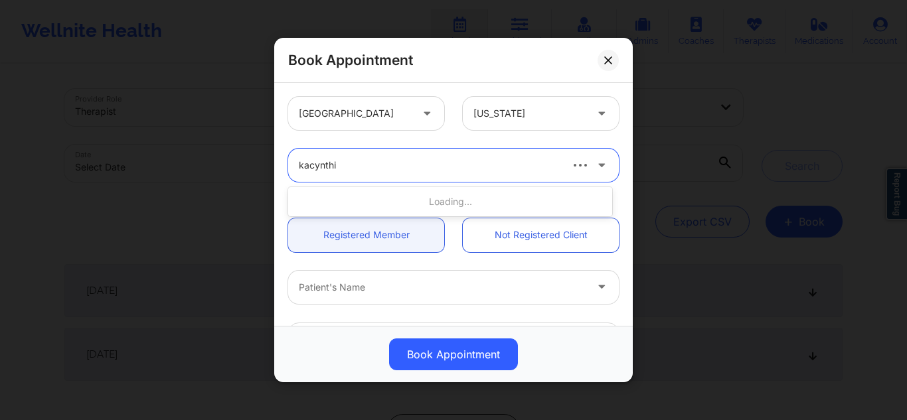
type input "kacynthia"
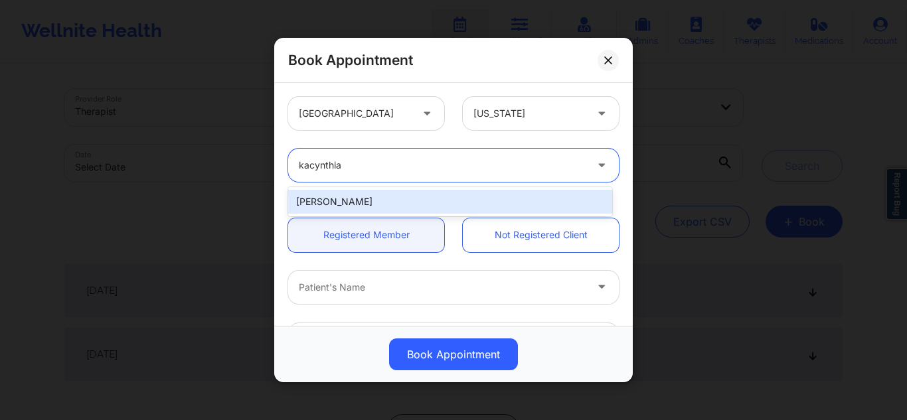
click at [478, 194] on div "[PERSON_NAME]" at bounding box center [450, 202] width 324 height 24
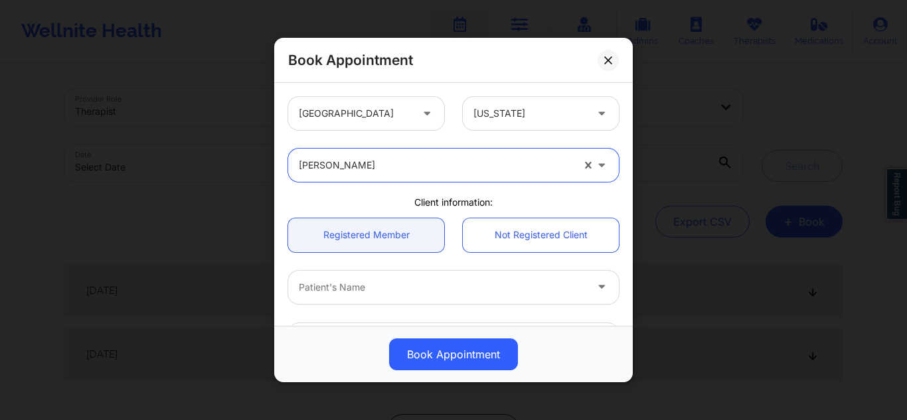
click at [420, 294] on div at bounding box center [442, 288] width 287 height 16
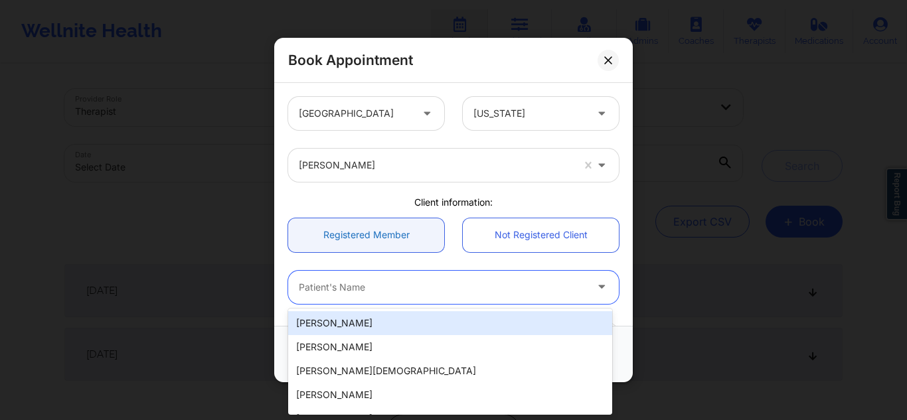
type input "v"
paste input "[PERSON_NAME] Lucet"
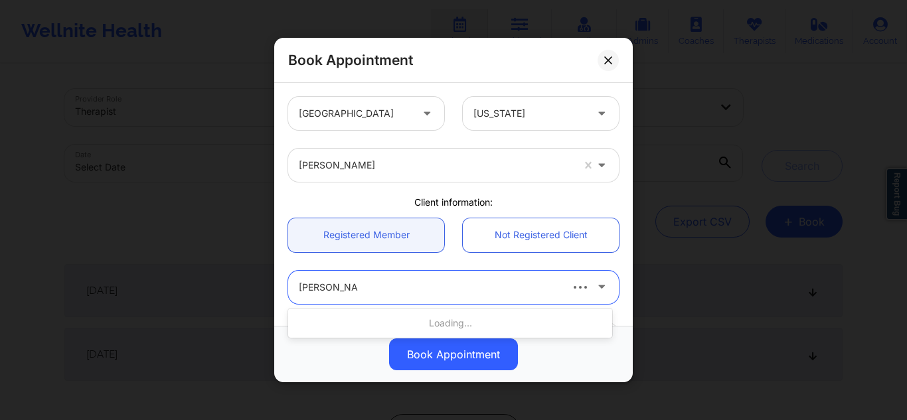
type input "[PERSON_NAME]"
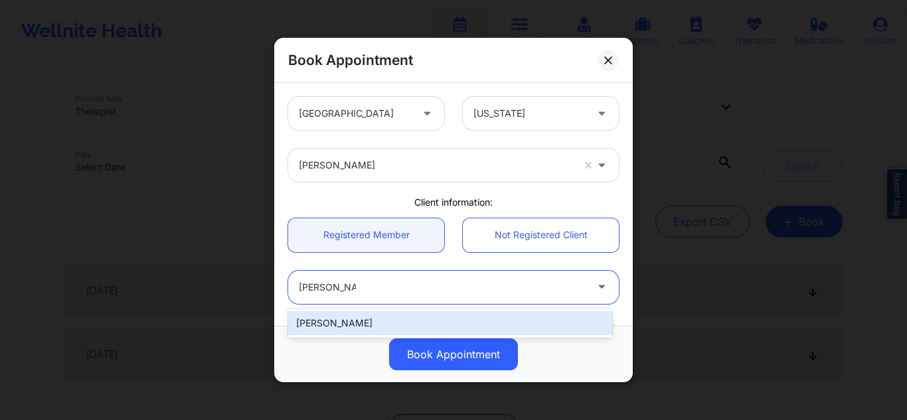
click at [396, 319] on div "[PERSON_NAME]" at bounding box center [450, 324] width 324 height 24
type input "[EMAIL_ADDRESS][DOMAIN_NAME]"
type input "[PHONE_NUMBER]"
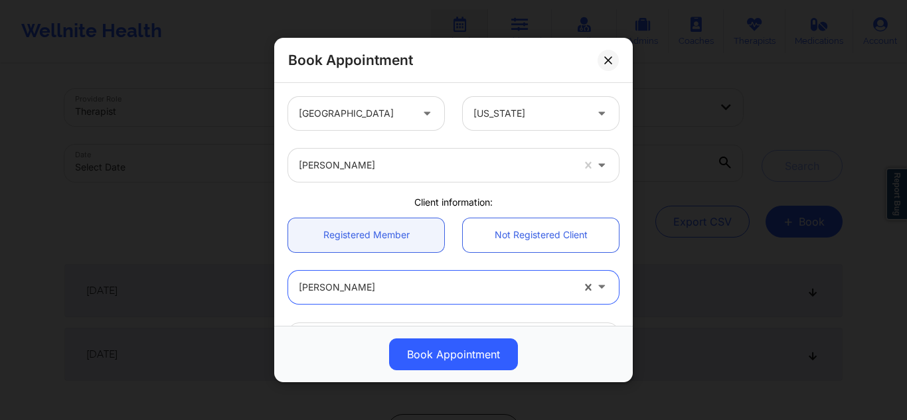
click at [518, 106] on div at bounding box center [530, 114] width 112 height 16
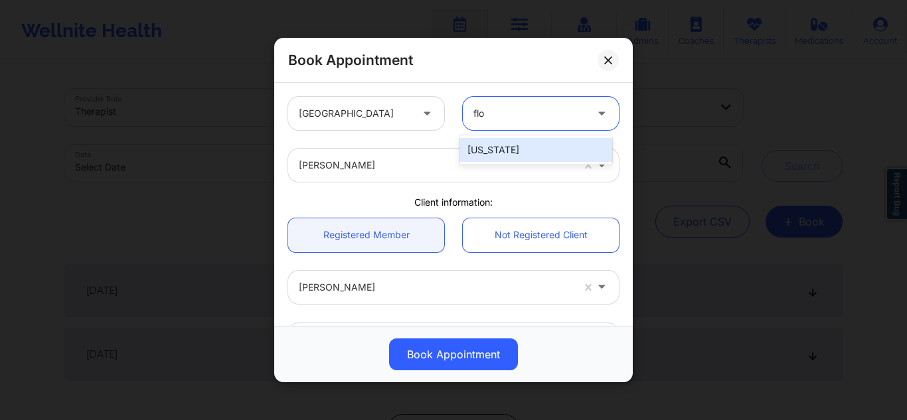
type input "flo"
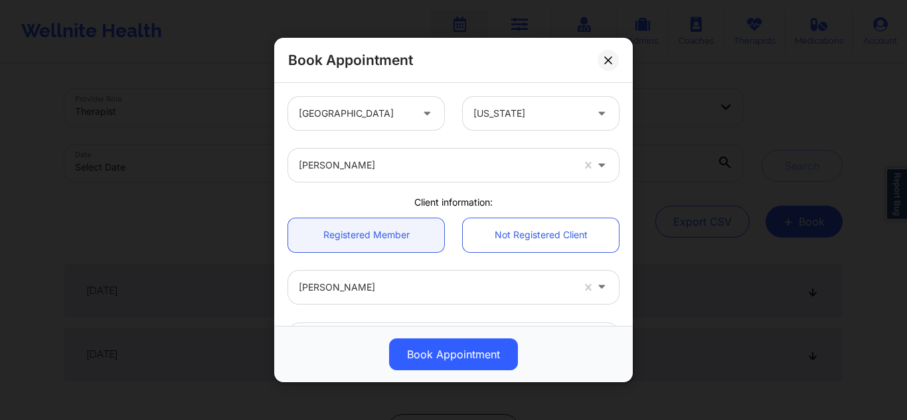
drag, startPoint x: 502, startPoint y: 148, endPoint x: 472, endPoint y: 124, distance: 38.3
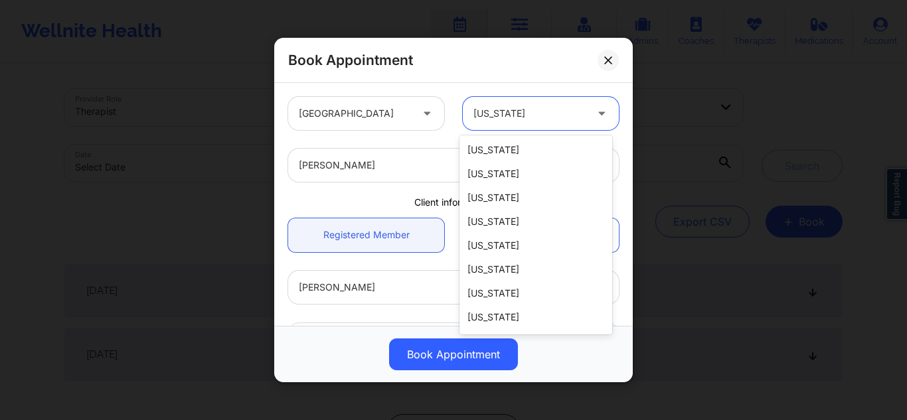
drag, startPoint x: 472, startPoint y: 124, endPoint x: 474, endPoint y: 110, distance: 14.1
click at [474, 110] on div at bounding box center [530, 114] width 112 height 16
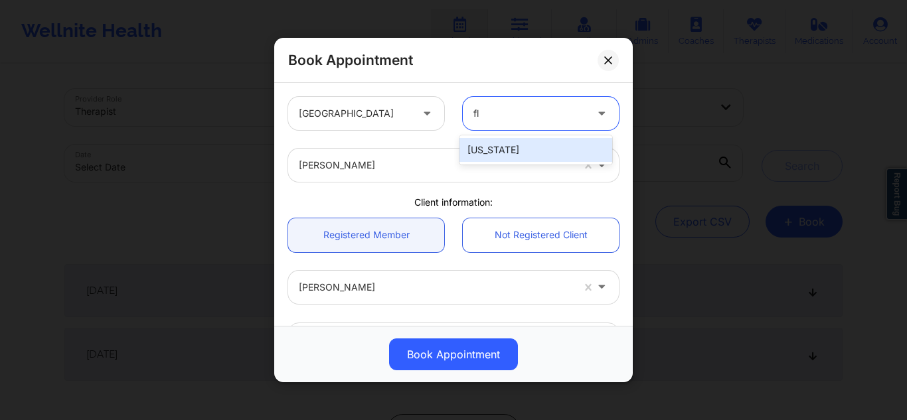
type input "flo"
click at [470, 147] on div "[US_STATE]" at bounding box center [536, 150] width 153 height 24
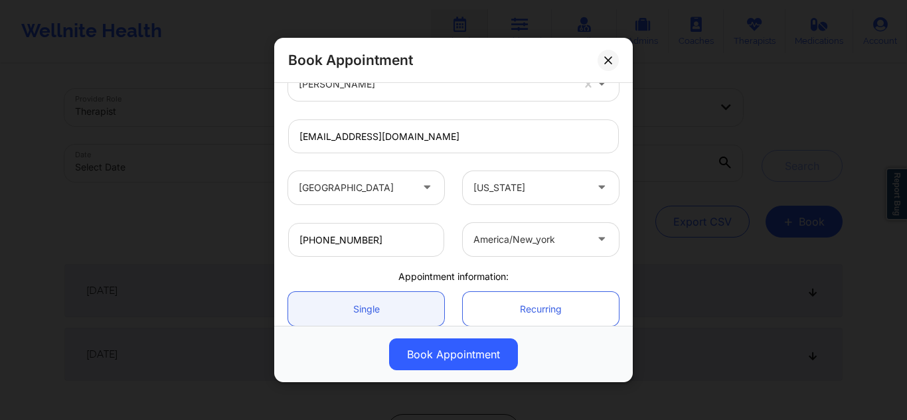
scroll to position [321, 0]
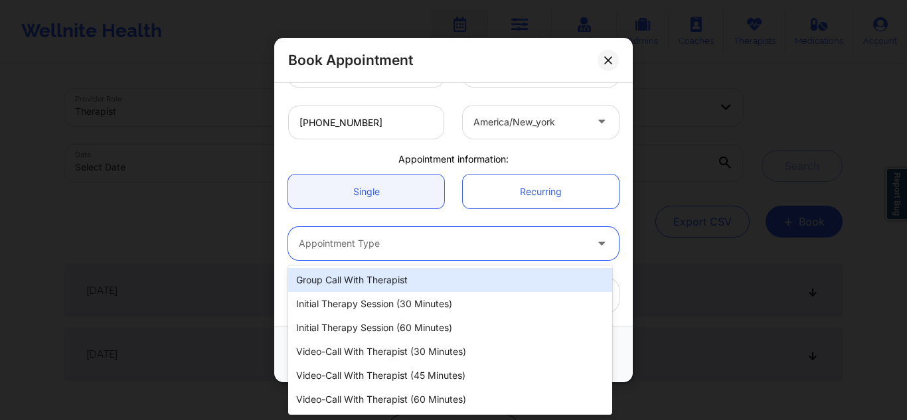
click at [519, 244] on div at bounding box center [442, 244] width 287 height 16
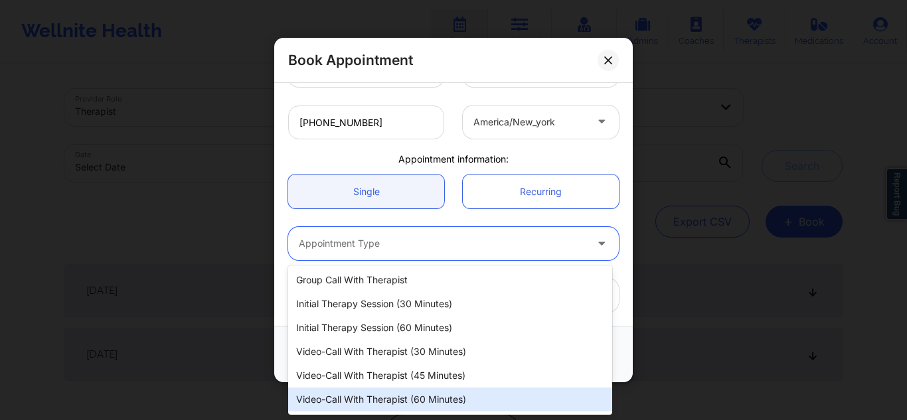
click at [436, 395] on div "Video-Call with Therapist (60 minutes)" at bounding box center [450, 400] width 324 height 24
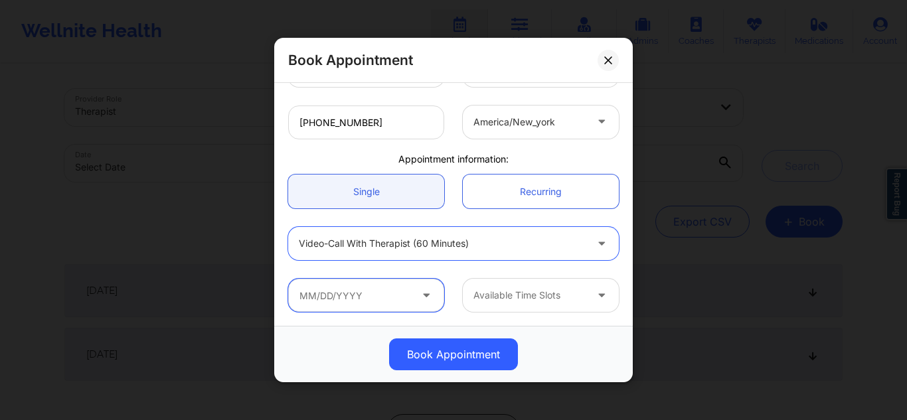
click at [411, 296] on input "text" at bounding box center [366, 295] width 156 height 33
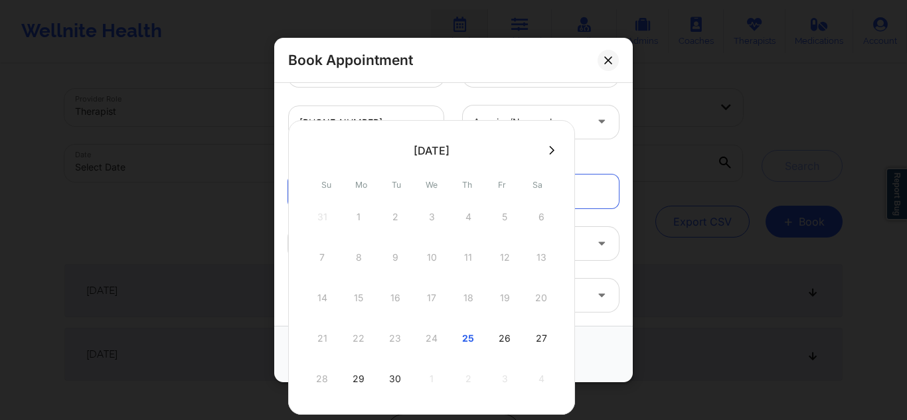
click at [549, 148] on icon at bounding box center [551, 150] width 5 height 10
click at [468, 257] on div "9" at bounding box center [468, 257] width 33 height 37
type input "[DATE]"
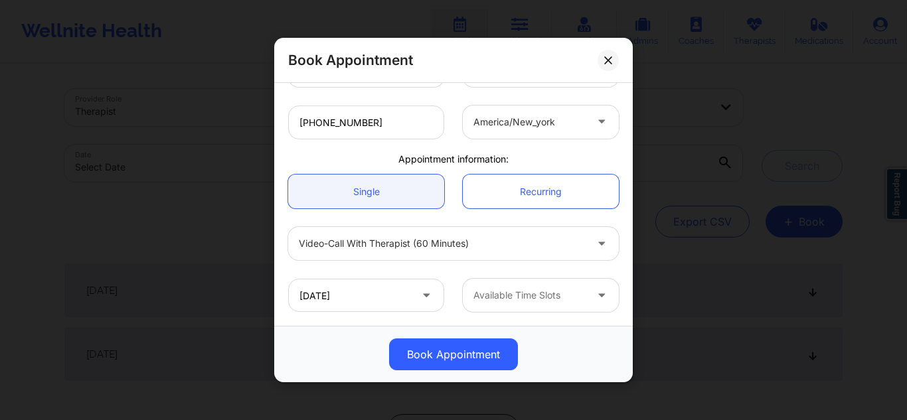
click at [529, 292] on div at bounding box center [530, 296] width 112 height 16
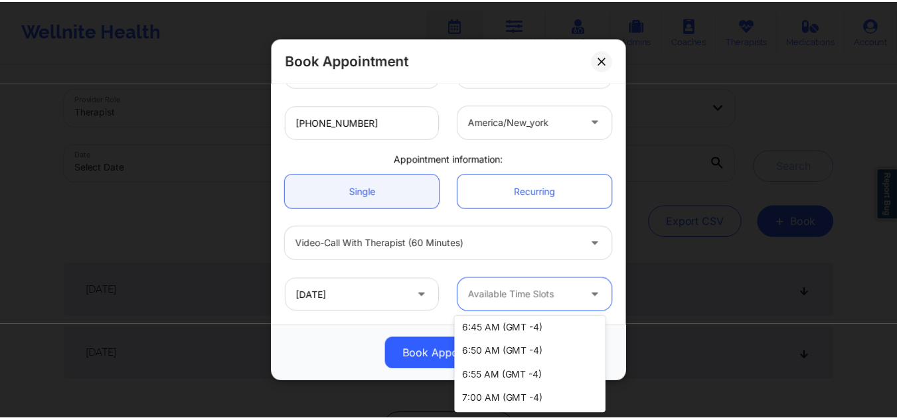
scroll to position [2371, 0]
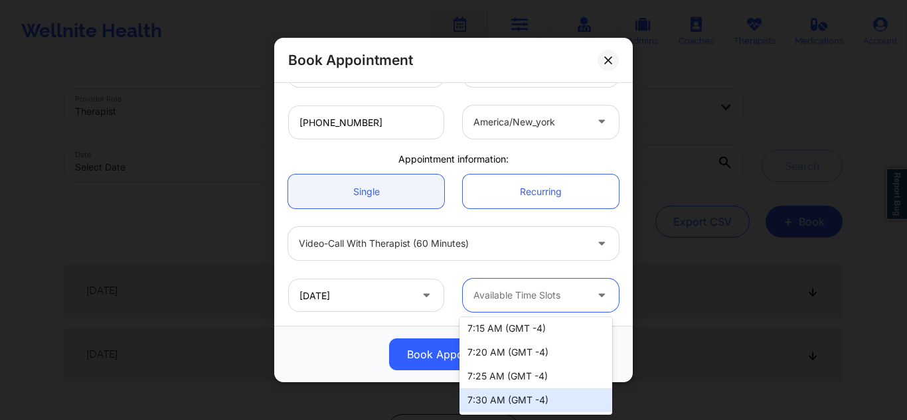
click at [529, 409] on div "7:30 AM (GMT -4)" at bounding box center [536, 401] width 153 height 24
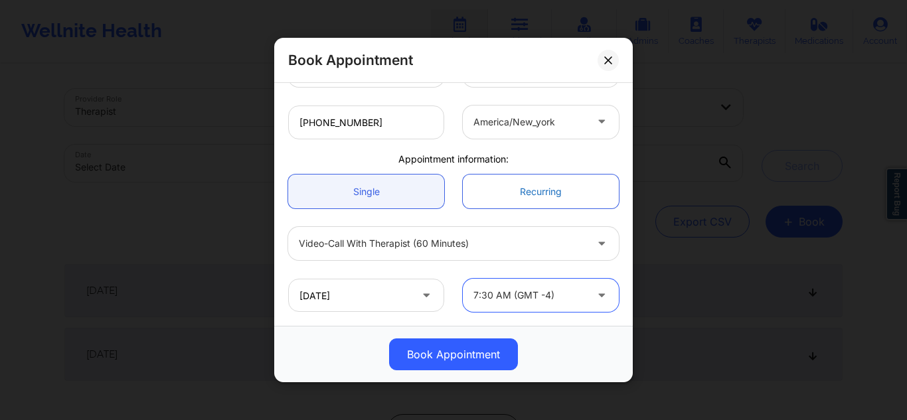
click at [539, 191] on link "Recurring" at bounding box center [541, 192] width 156 height 34
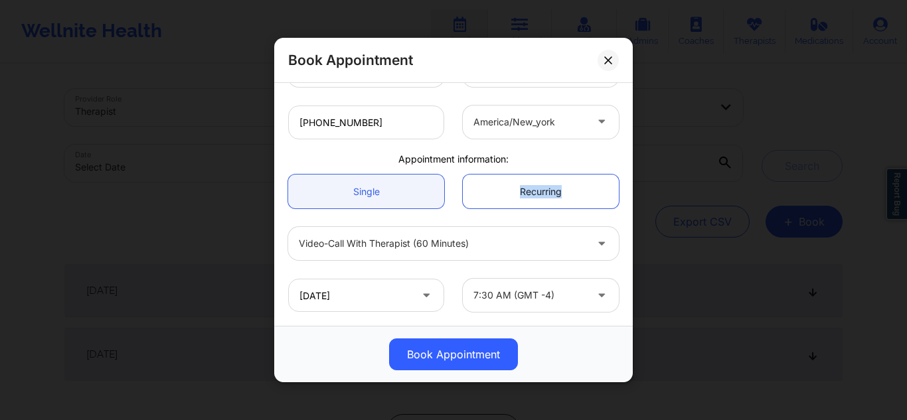
click at [488, 189] on link "Recurring" at bounding box center [541, 192] width 156 height 34
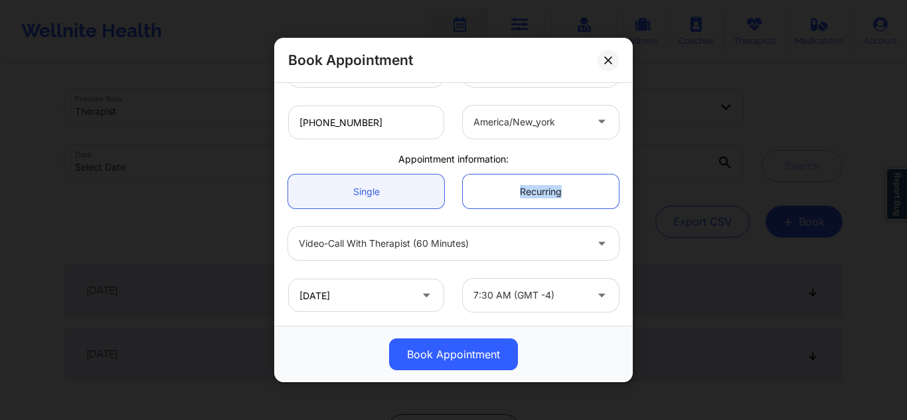
click at [488, 189] on link "Recurring" at bounding box center [541, 192] width 156 height 34
click at [494, 186] on link "Recurring" at bounding box center [541, 192] width 156 height 34
click at [394, 191] on link "Single" at bounding box center [366, 192] width 156 height 34
click at [518, 193] on link "Recurring" at bounding box center [541, 192] width 156 height 34
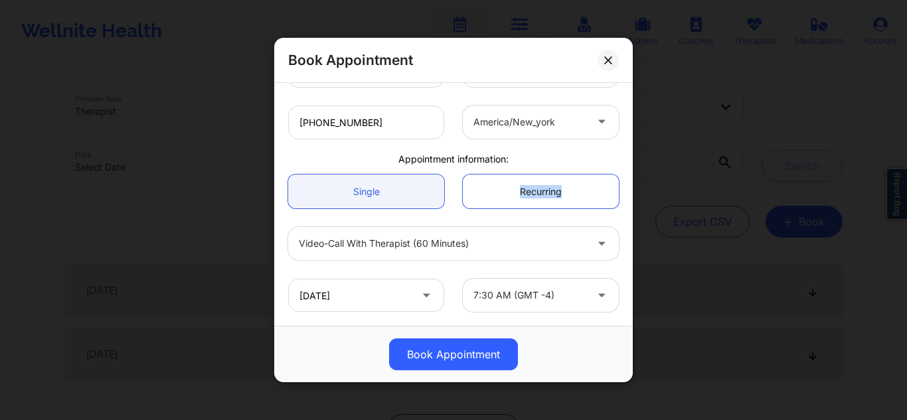
click at [518, 193] on link "Recurring" at bounding box center [541, 192] width 156 height 34
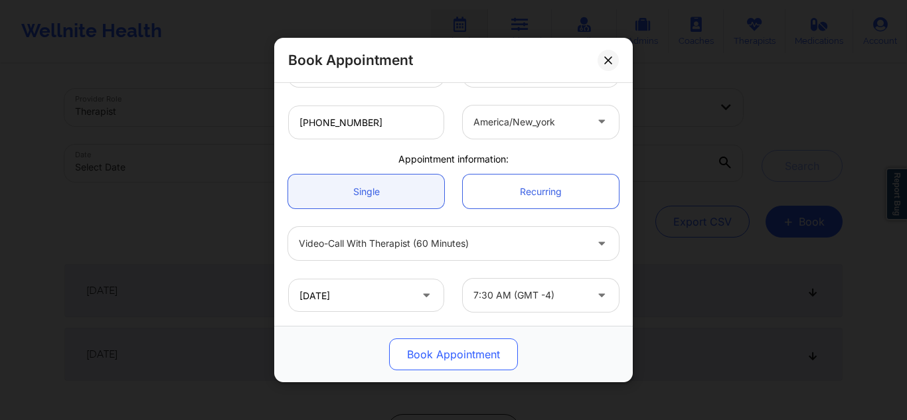
click at [444, 349] on button "Book Appointment" at bounding box center [453, 355] width 129 height 32
